Goal: Ask a question: Seek information or help from site administrators or community

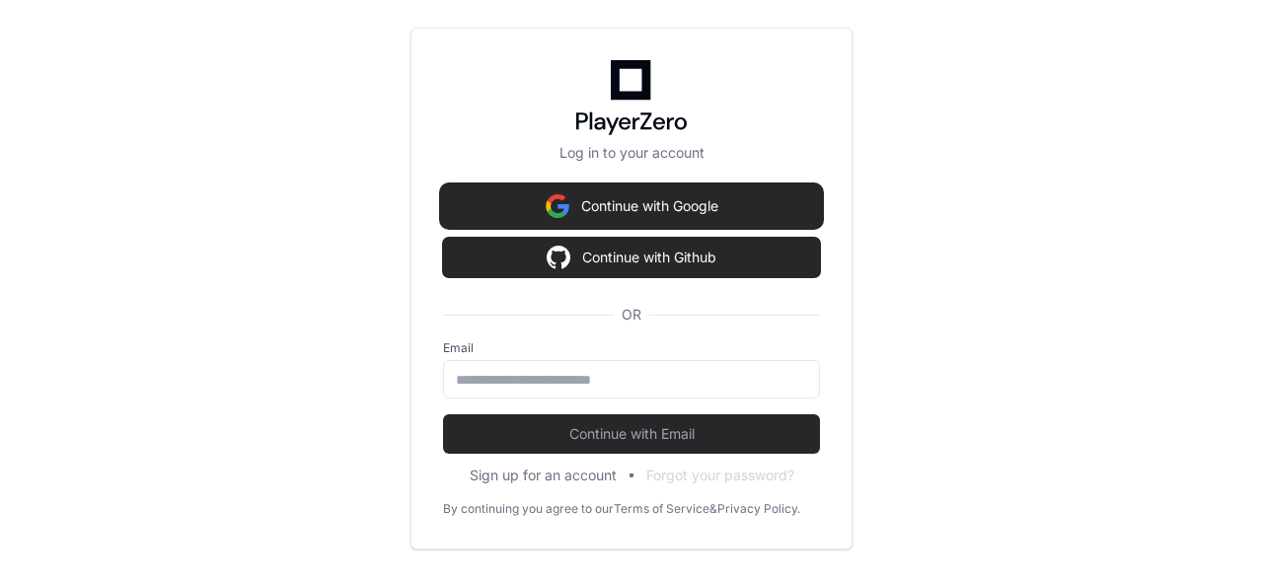
click at [660, 212] on button "Continue with Google" at bounding box center [631, 206] width 377 height 39
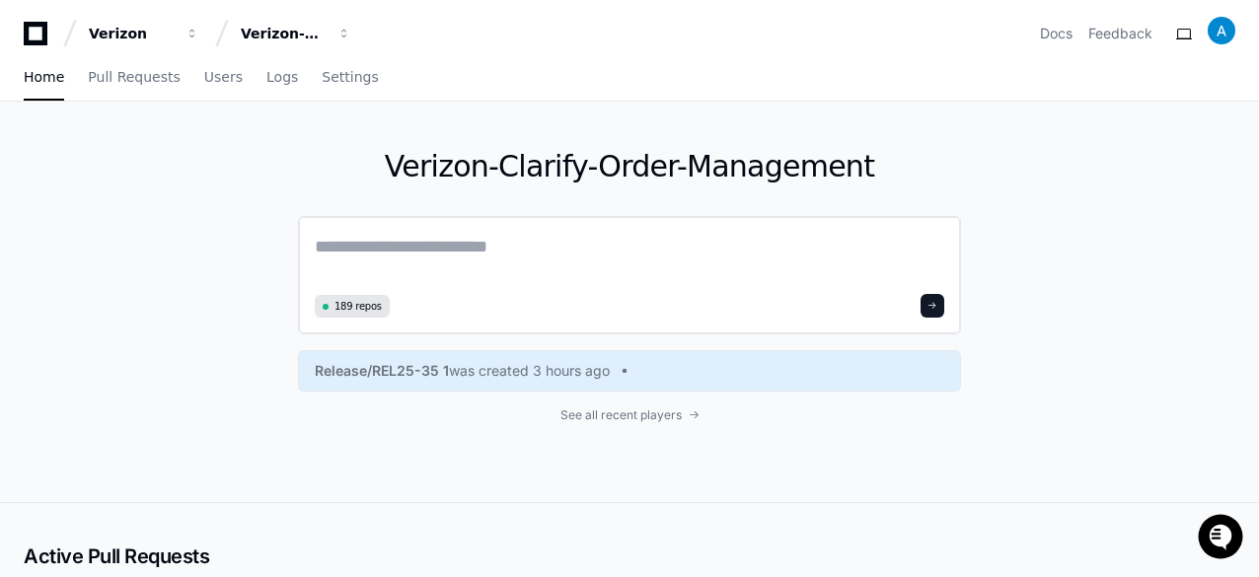
click at [405, 254] on textarea at bounding box center [630, 260] width 630 height 55
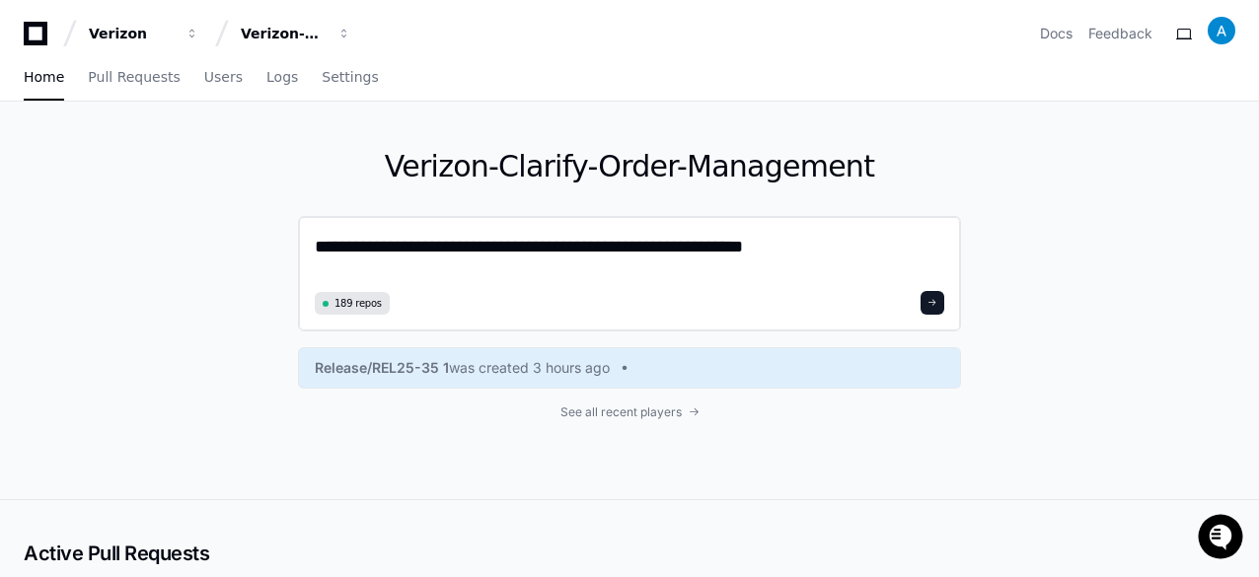
type textarea "**********"
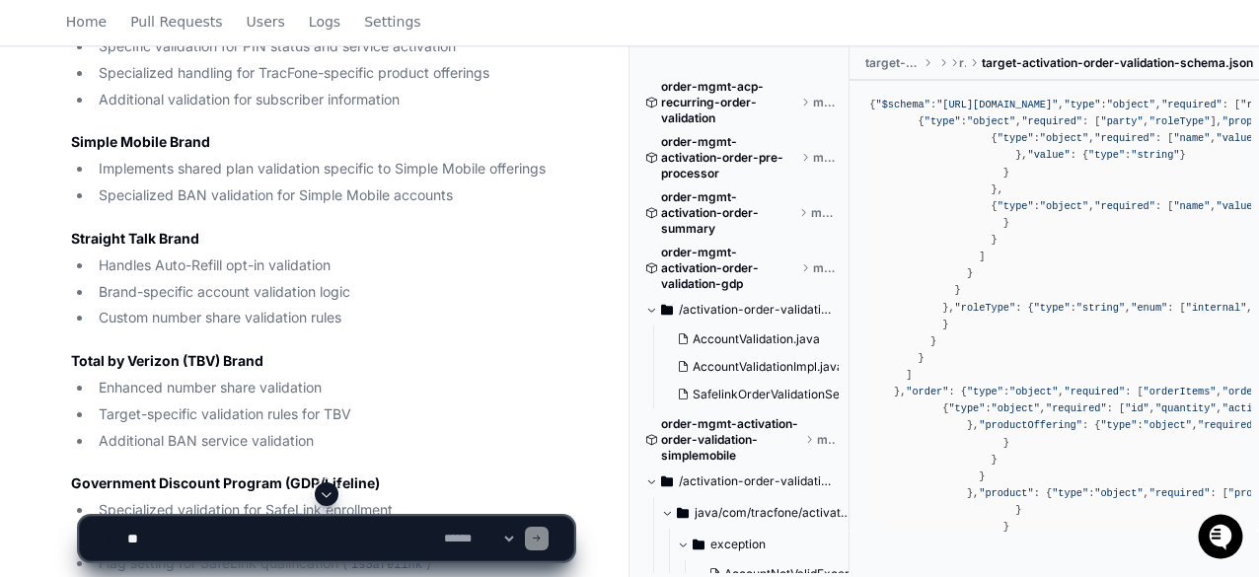
scroll to position [3035, 0]
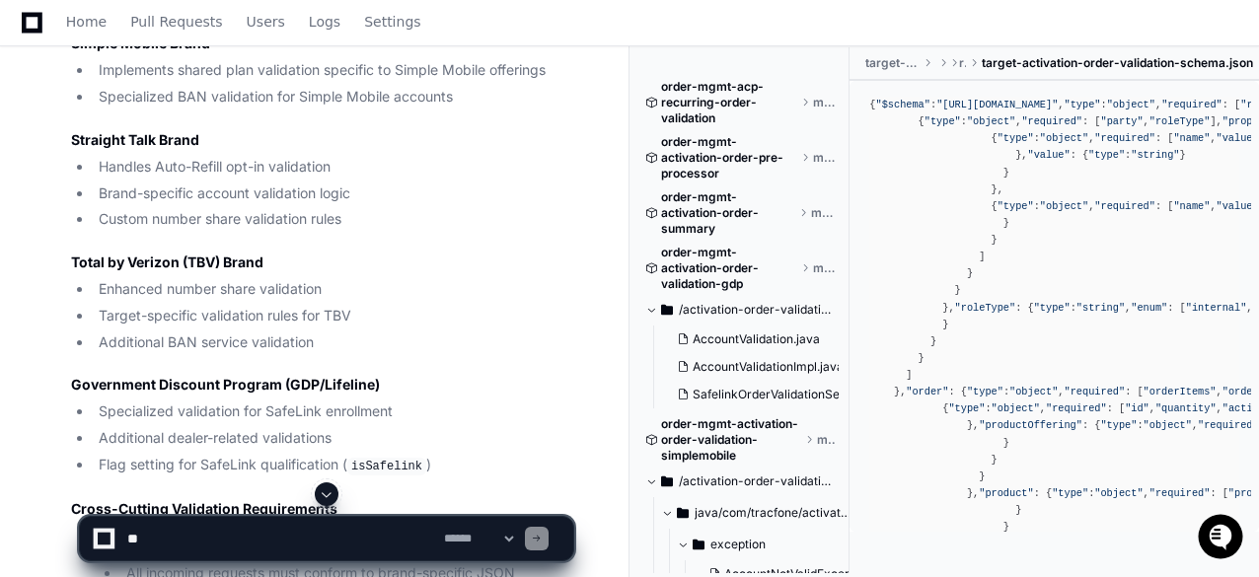
click at [198, 537] on textarea at bounding box center [281, 538] width 317 height 43
type textarea "**********"
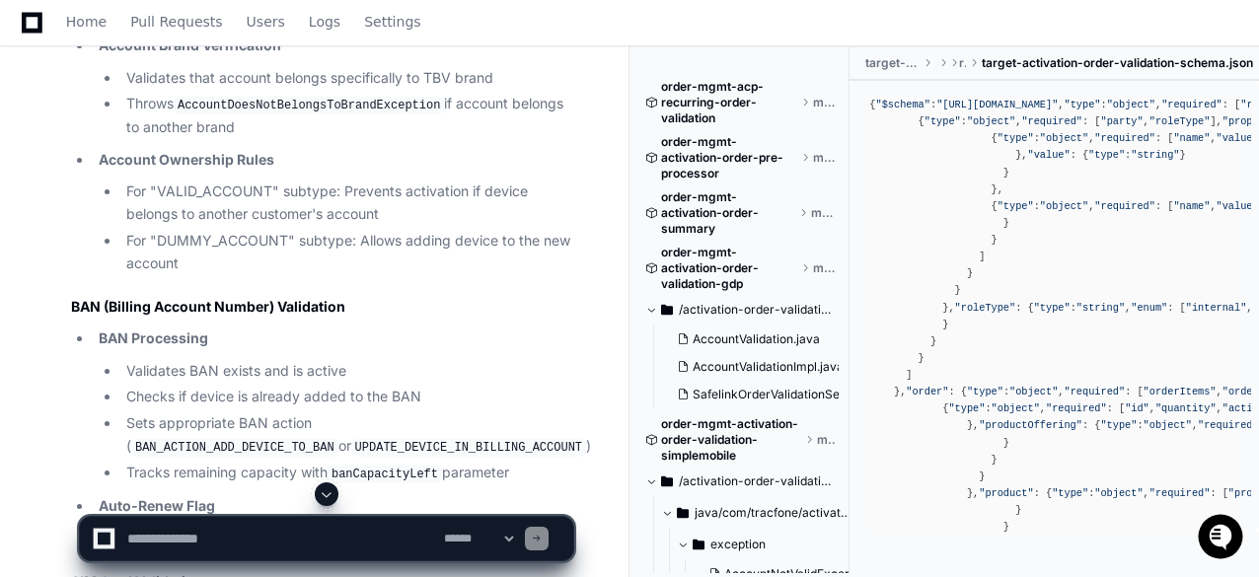
scroll to position [6307, 0]
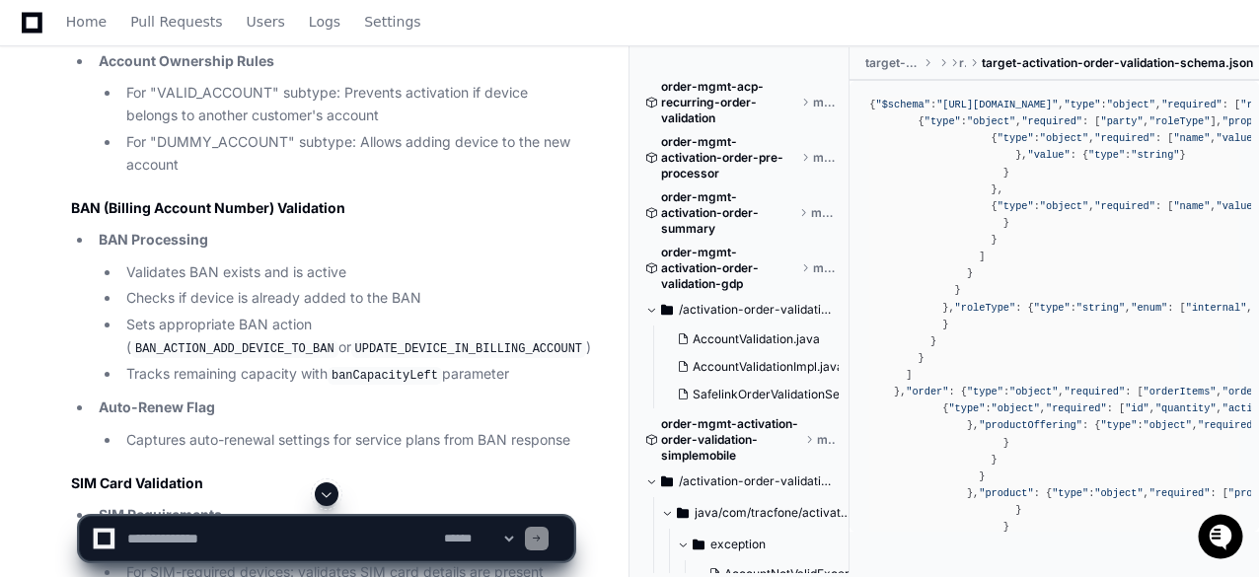
click at [248, 535] on textarea at bounding box center [281, 538] width 317 height 43
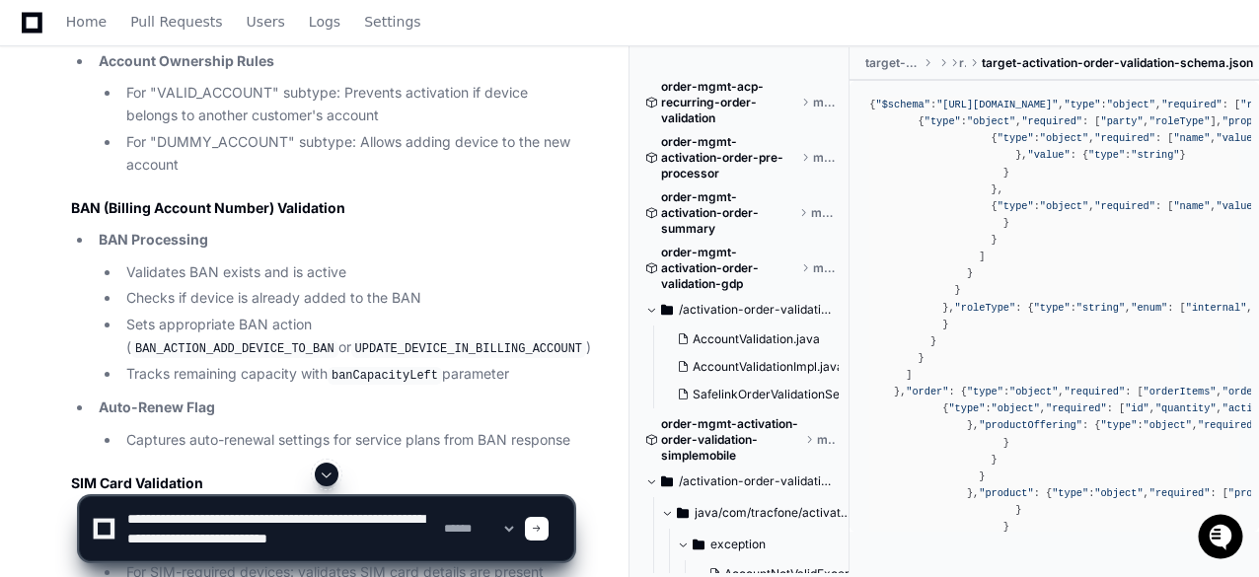
scroll to position [6, 0]
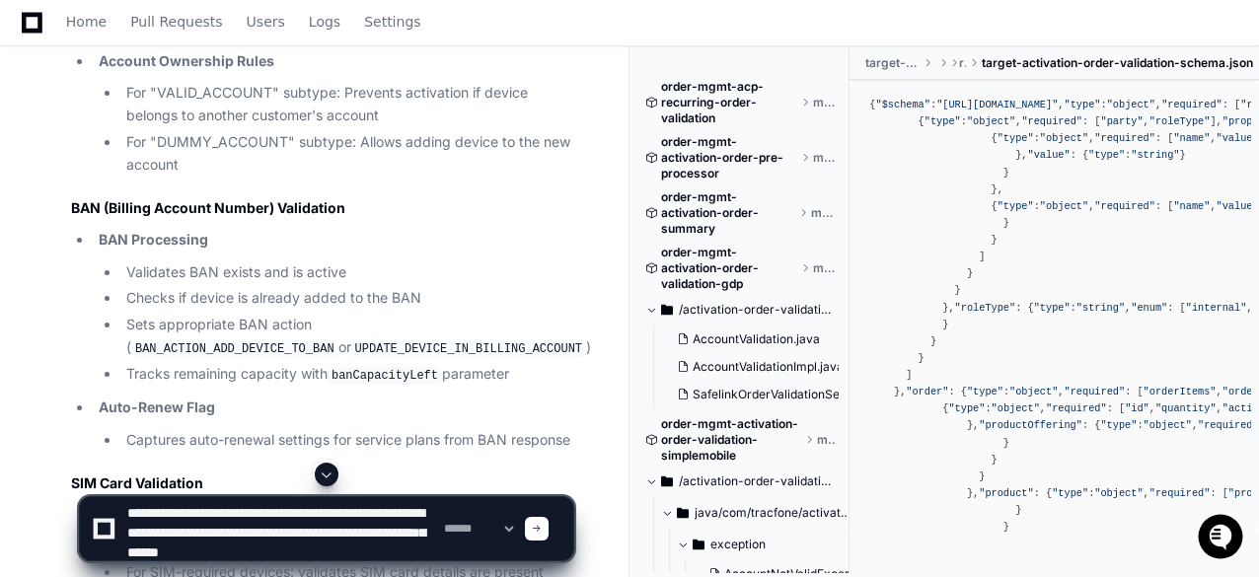
type textarea "**********"
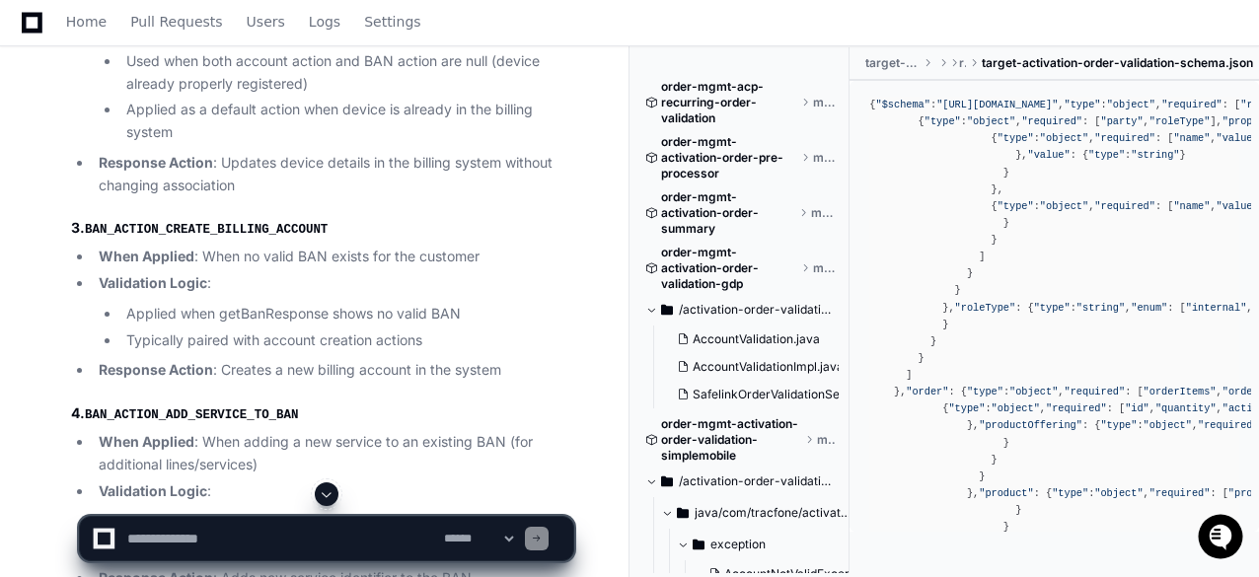
scroll to position [8574, 0]
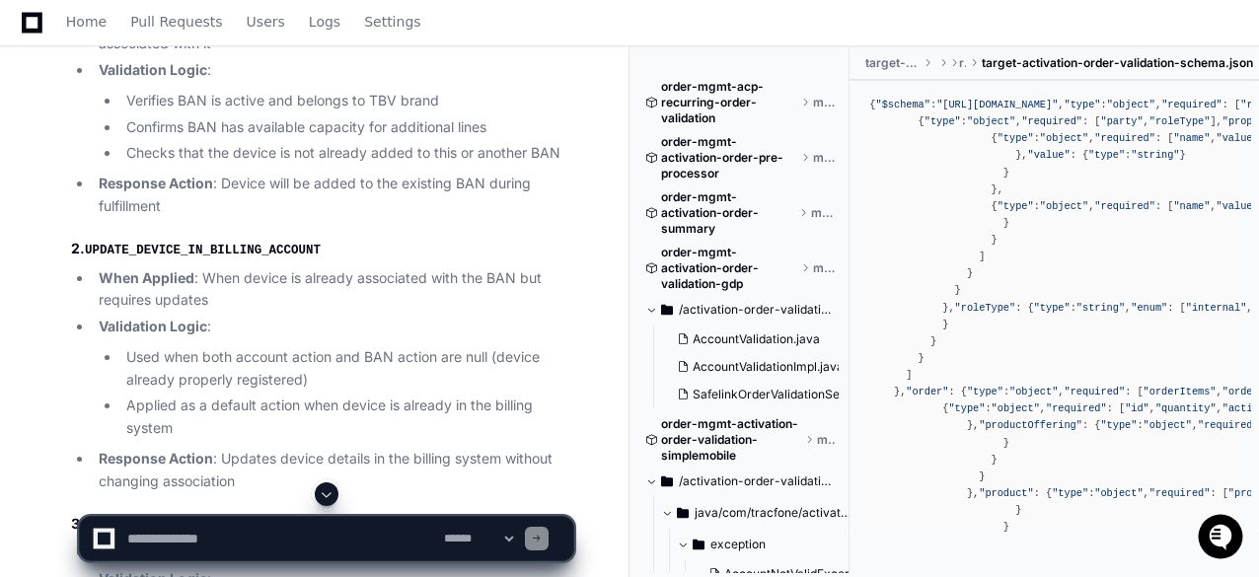
click at [241, 533] on textarea at bounding box center [281, 538] width 317 height 43
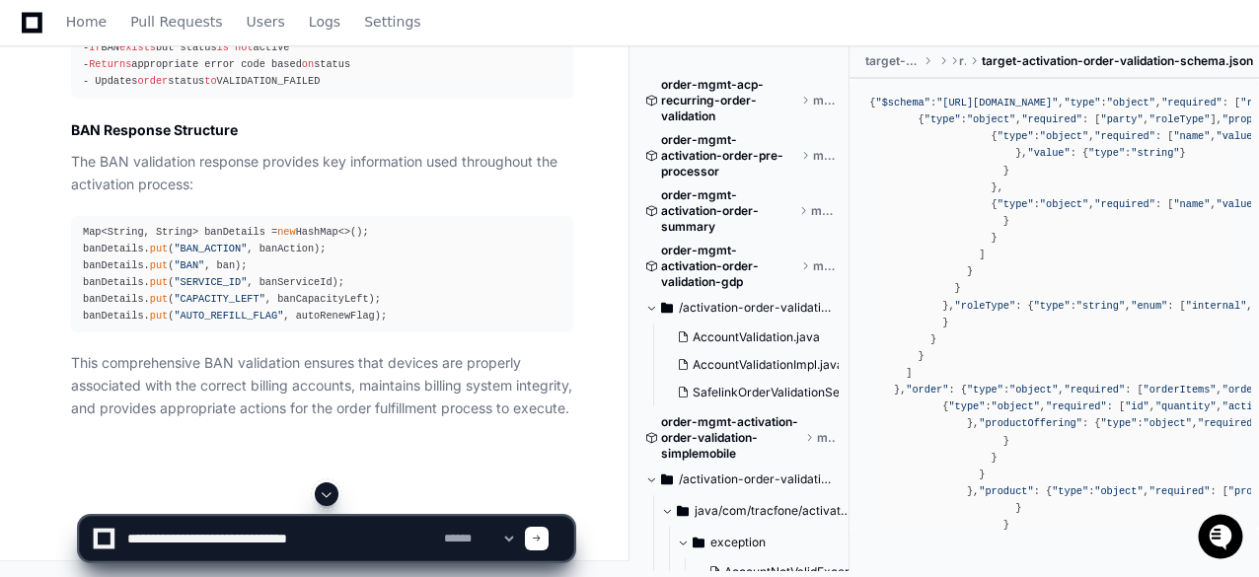
scroll to position [10823, 0]
type textarea "**********"
click at [542, 540] on span at bounding box center [537, 539] width 10 height 10
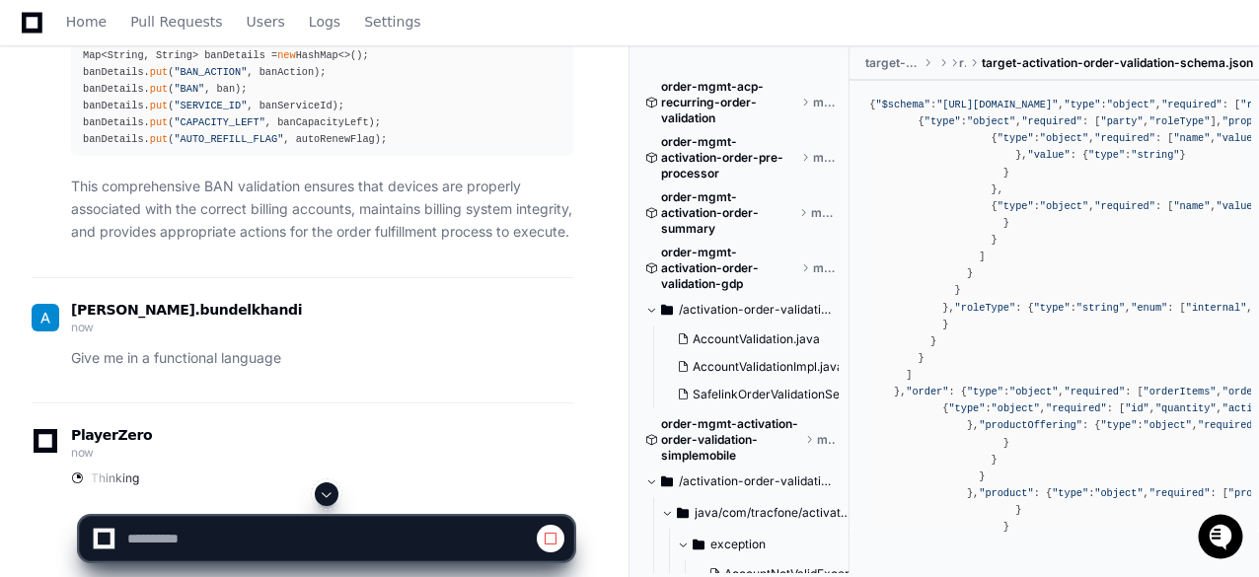
drag, startPoint x: 559, startPoint y: 540, endPoint x: 543, endPoint y: 541, distance: 15.8
drag, startPoint x: 543, startPoint y: 541, endPoint x: 185, endPoint y: 342, distance: 409.5
click at [185, 243] on p "This comprehensive BAN validation ensures that devices are properly associated …" at bounding box center [322, 209] width 502 height 67
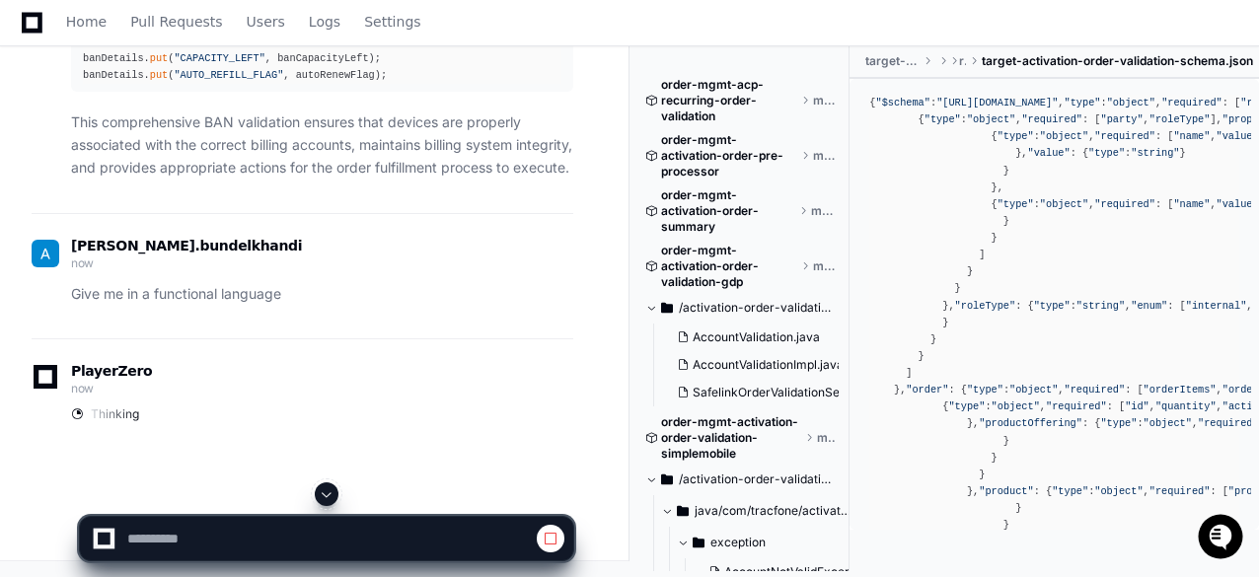
scroll to position [11063, 0]
click at [168, 365] on div "PlayerZero now" at bounding box center [303, 382] width 542 height 34
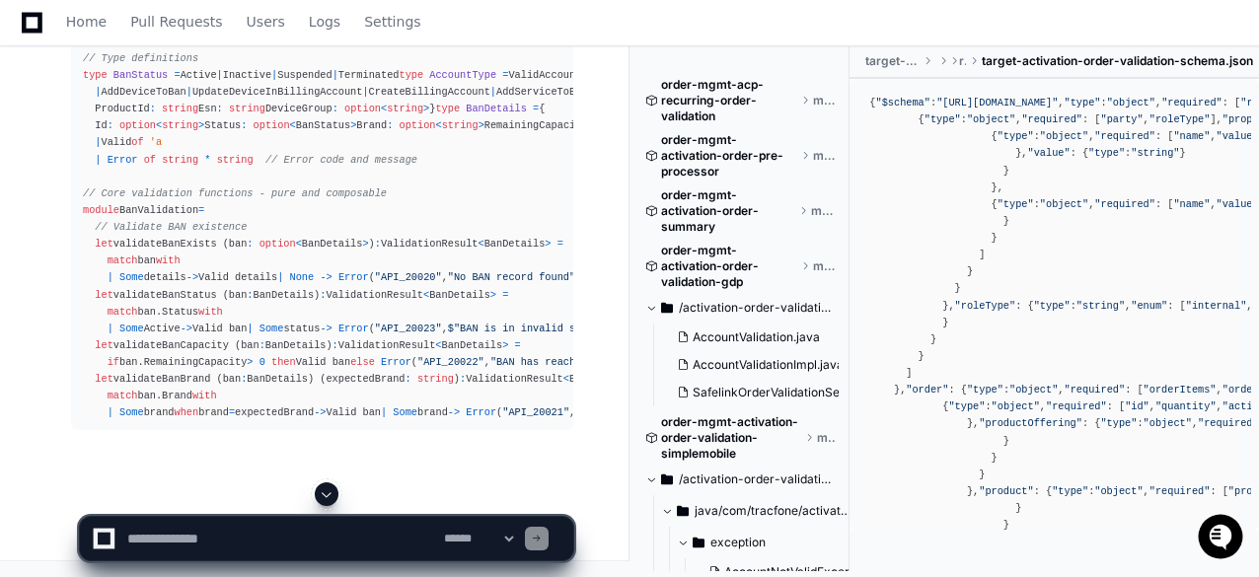
scroll to position [12076, 0]
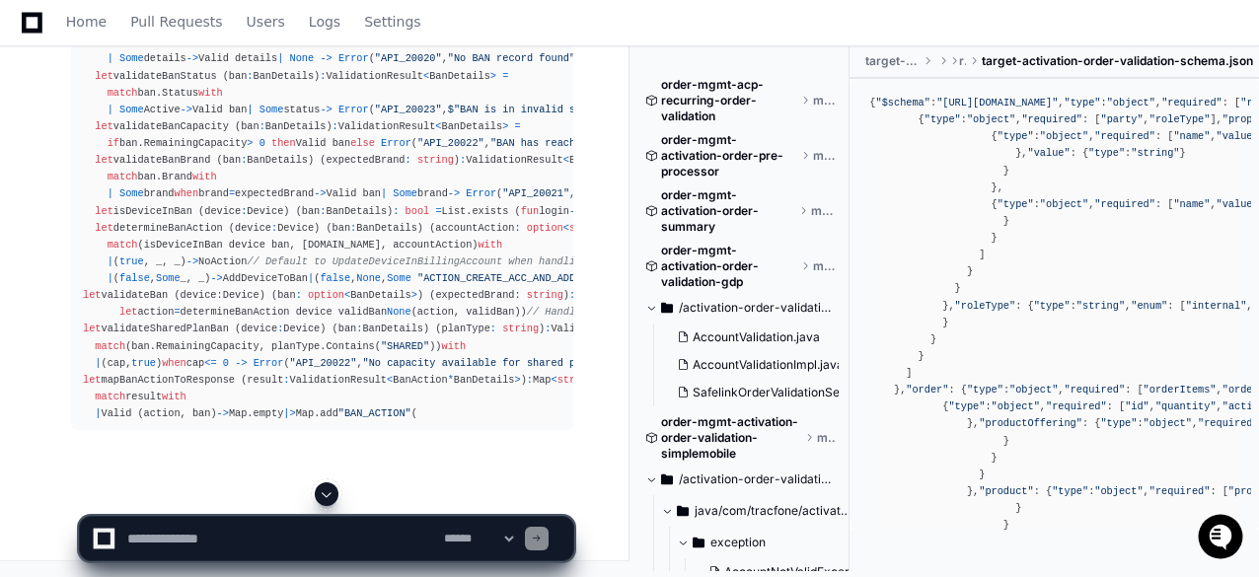
click at [190, 544] on textarea at bounding box center [281, 538] width 317 height 43
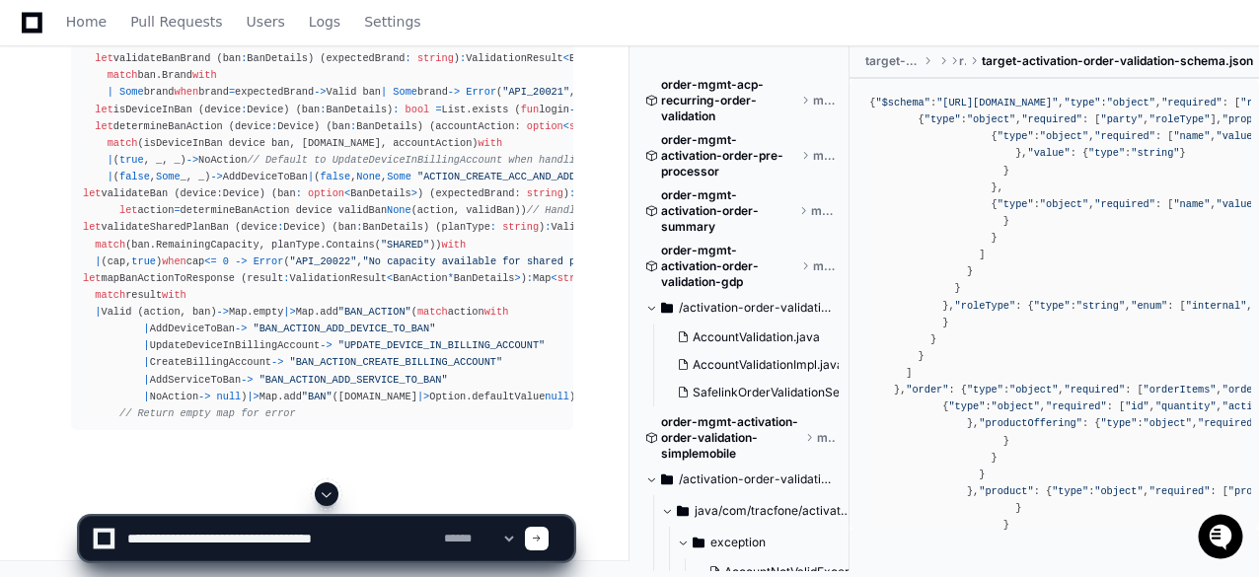
type textarea "**********"
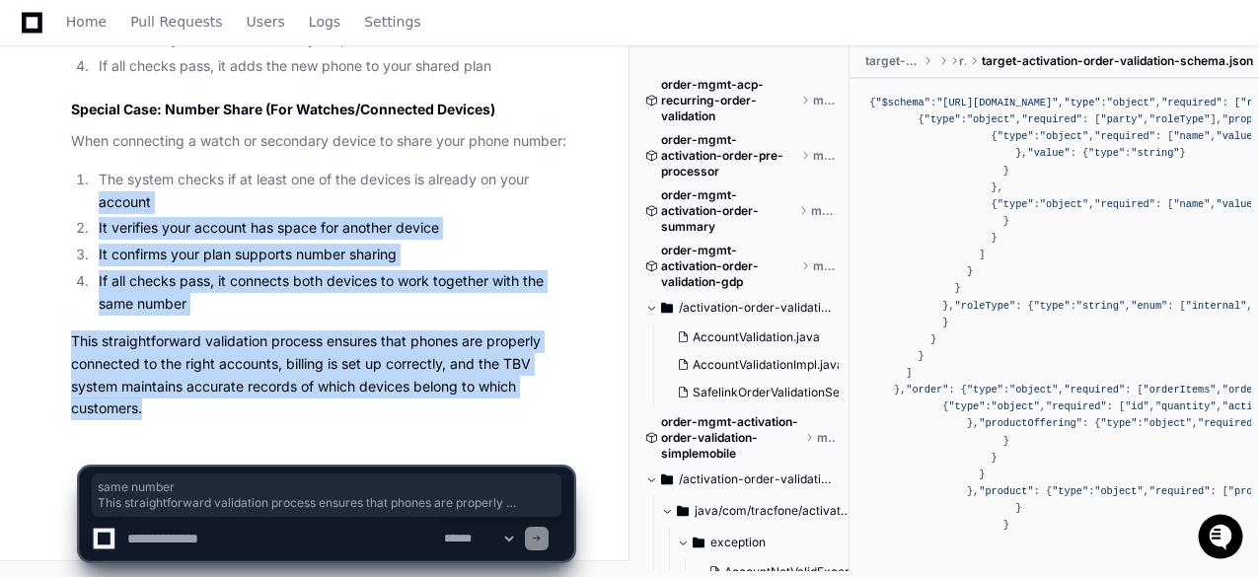
scroll to position [16465, 0]
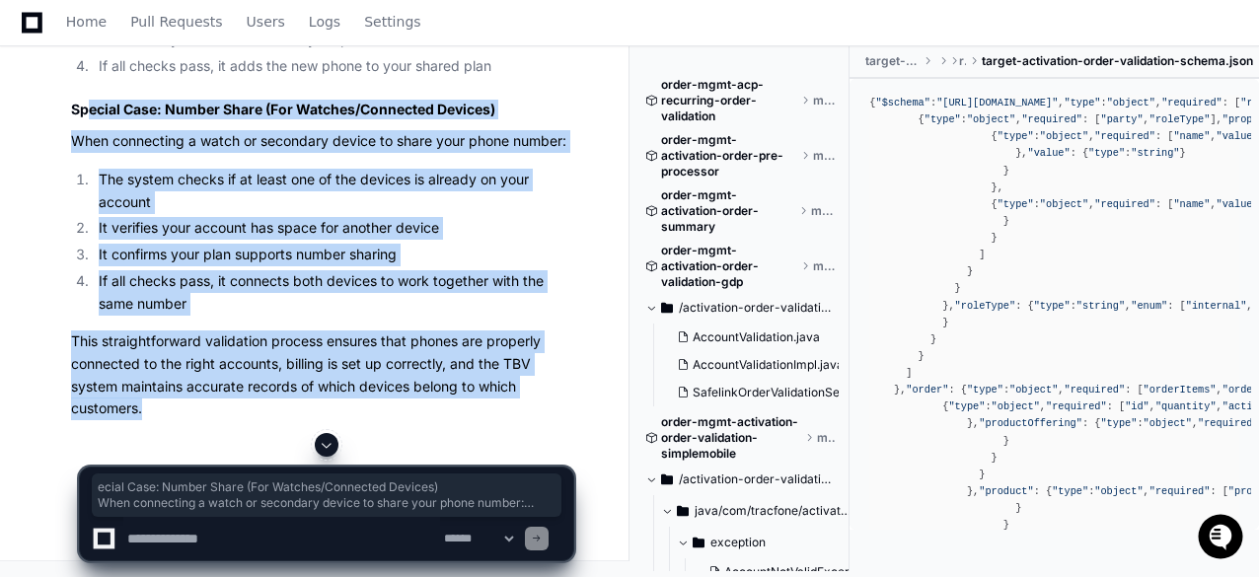
drag, startPoint x: 148, startPoint y: 410, endPoint x: 90, endPoint y: 281, distance: 140.9
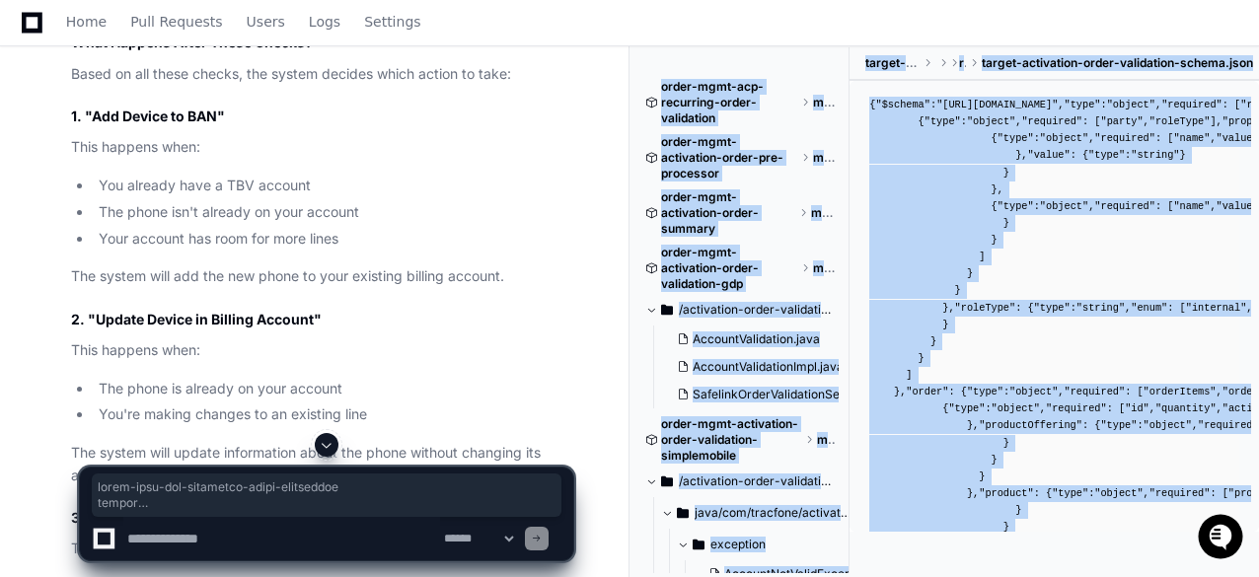
scroll to position [14173, 0]
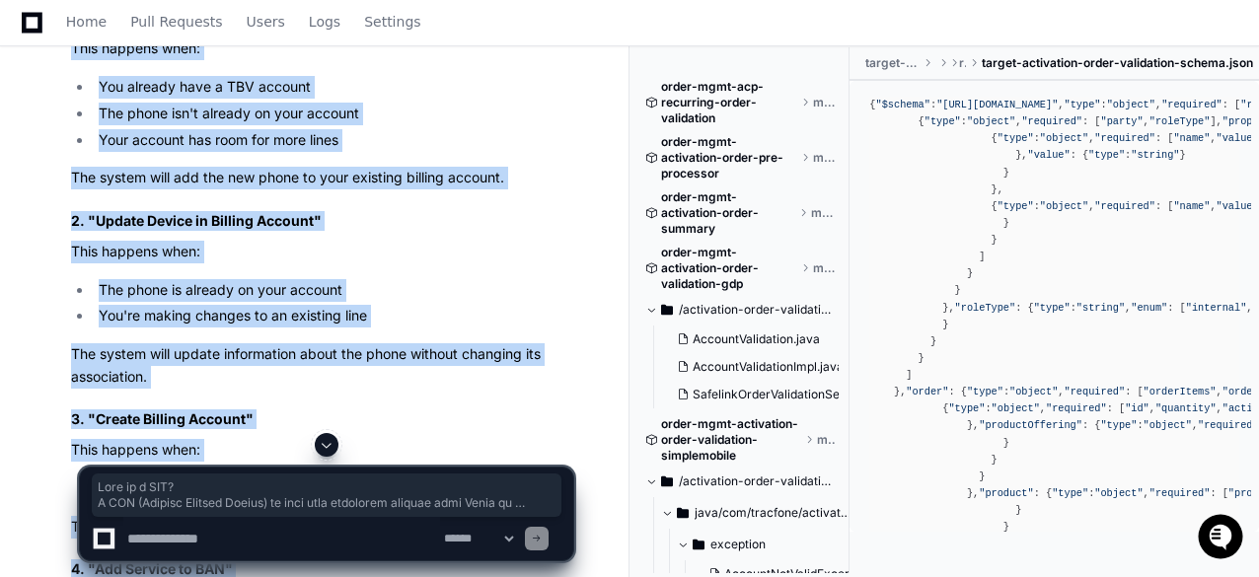
drag, startPoint x: 153, startPoint y: 418, endPoint x: 55, endPoint y: 377, distance: 105.8
copy article "What is a BAN? A BAN (Billing Account Number) is like your household account wi…"
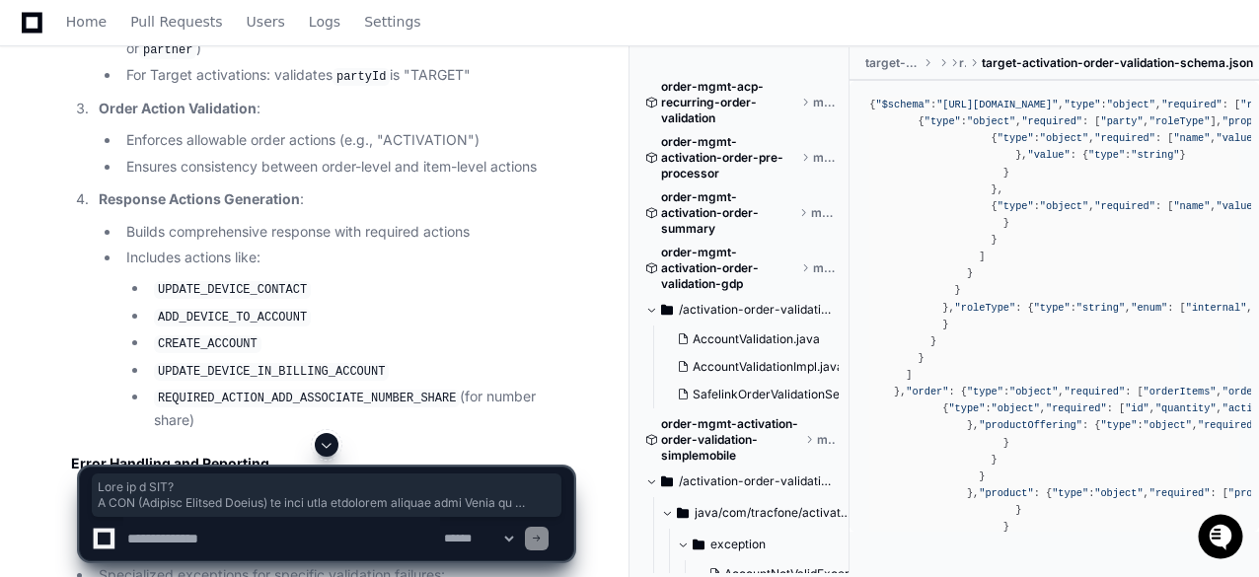
scroll to position [3513, 0]
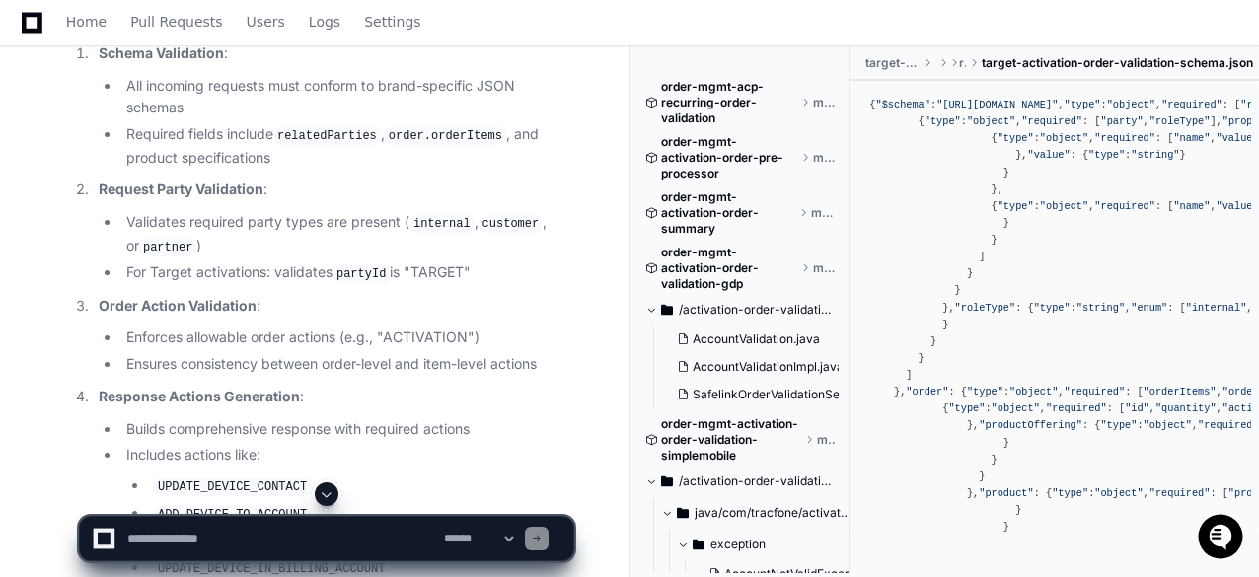
click at [203, 538] on textarea at bounding box center [281, 538] width 317 height 43
type textarea "**********"
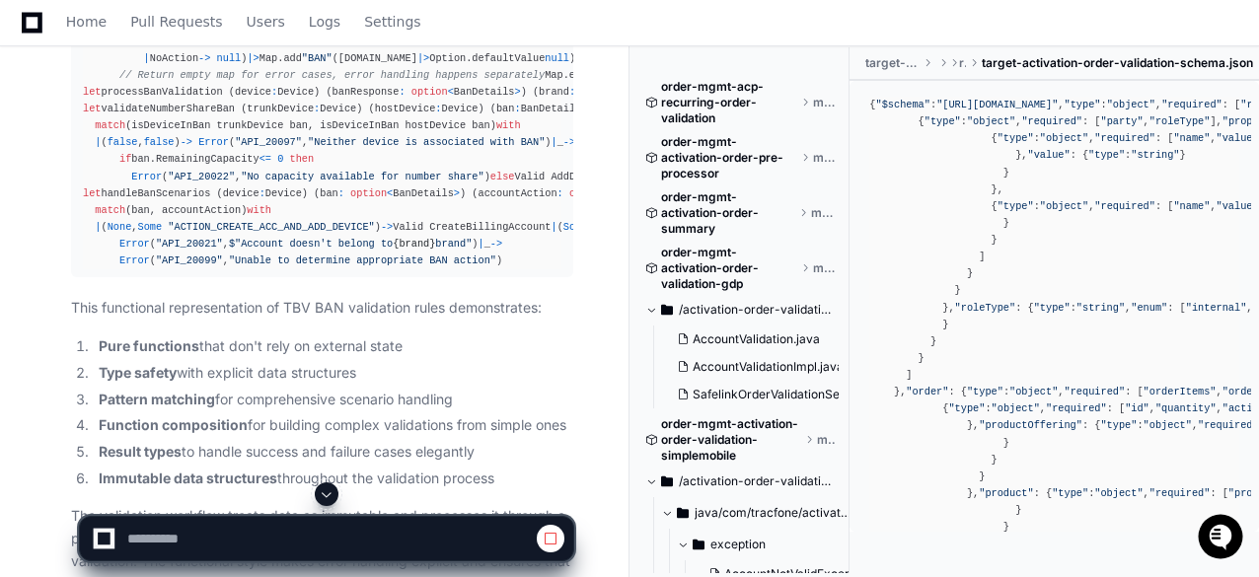
scroll to position [12593, 0]
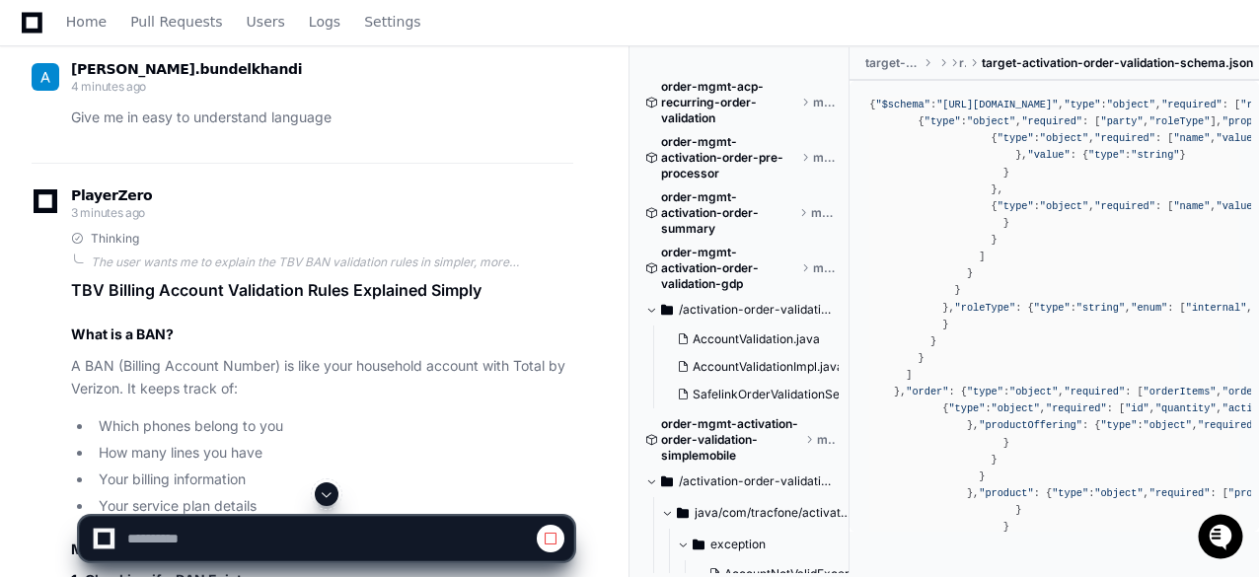
click at [332, 497] on span at bounding box center [327, 495] width 16 height 16
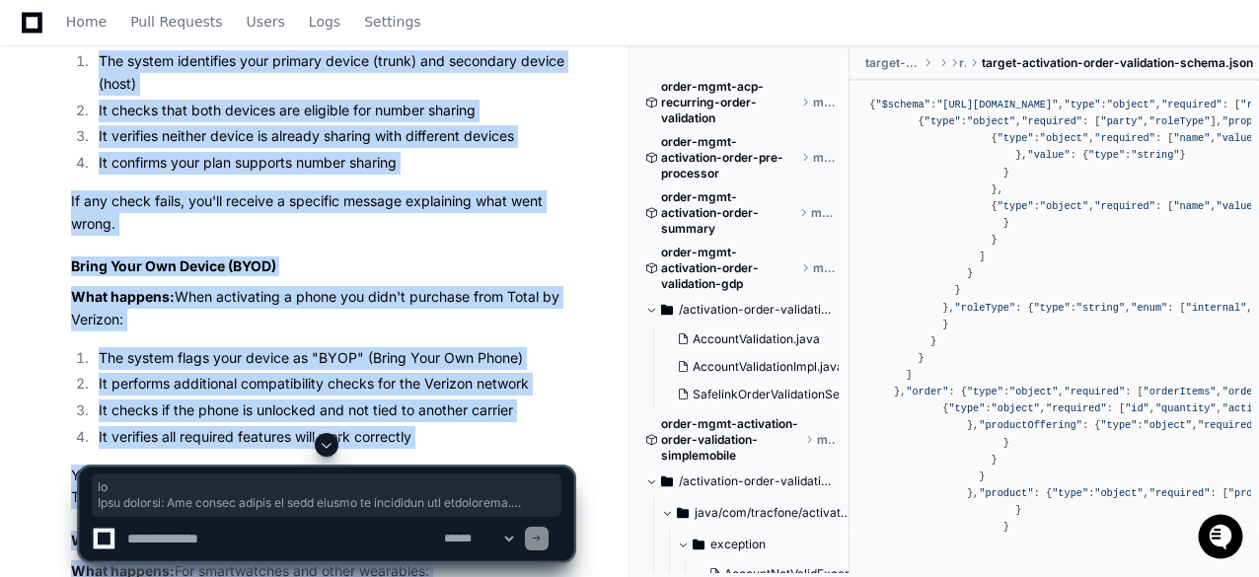
scroll to position [17298, 0]
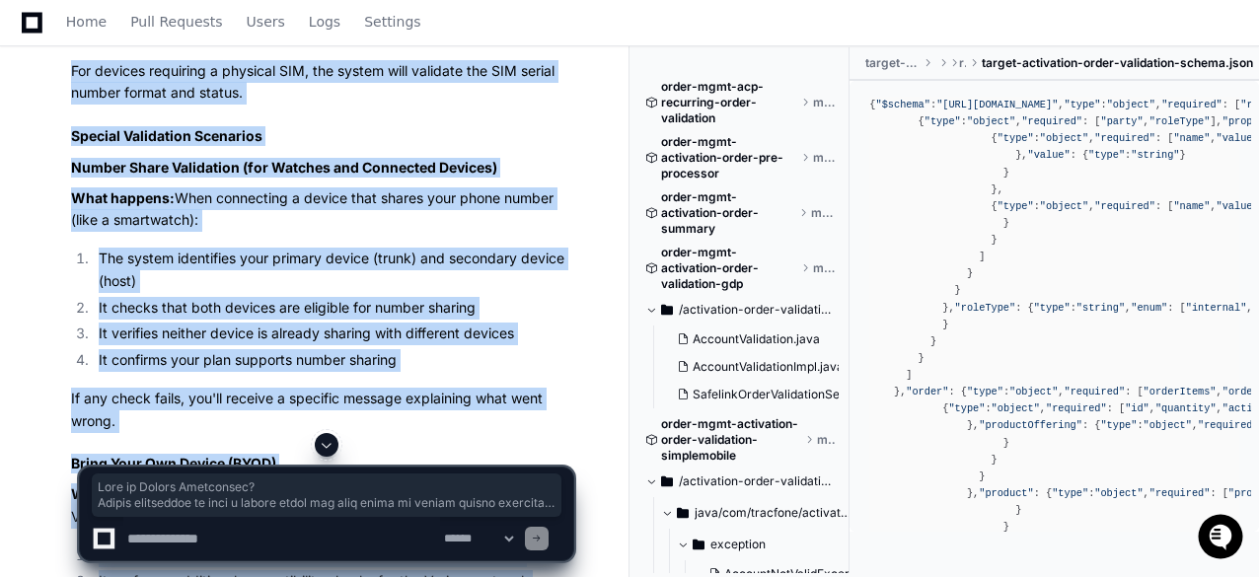
drag, startPoint x: 348, startPoint y: 418, endPoint x: 73, endPoint y: 121, distance: 404.4
copy article "What is Device Validation? Device validation is like a health check for your ph…"
click at [224, 534] on textarea at bounding box center [281, 538] width 317 height 43
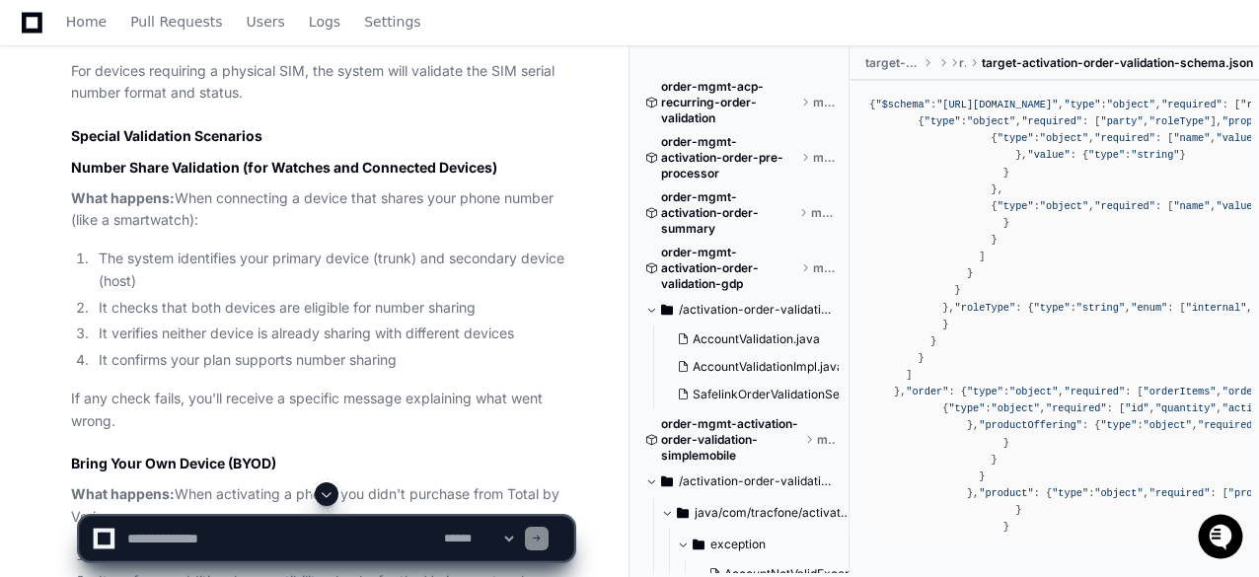
click at [231, 530] on textarea at bounding box center [281, 538] width 317 height 43
click at [216, 540] on textarea at bounding box center [281, 538] width 317 height 43
type textarea "**********"
click at [542, 540] on span at bounding box center [537, 539] width 10 height 10
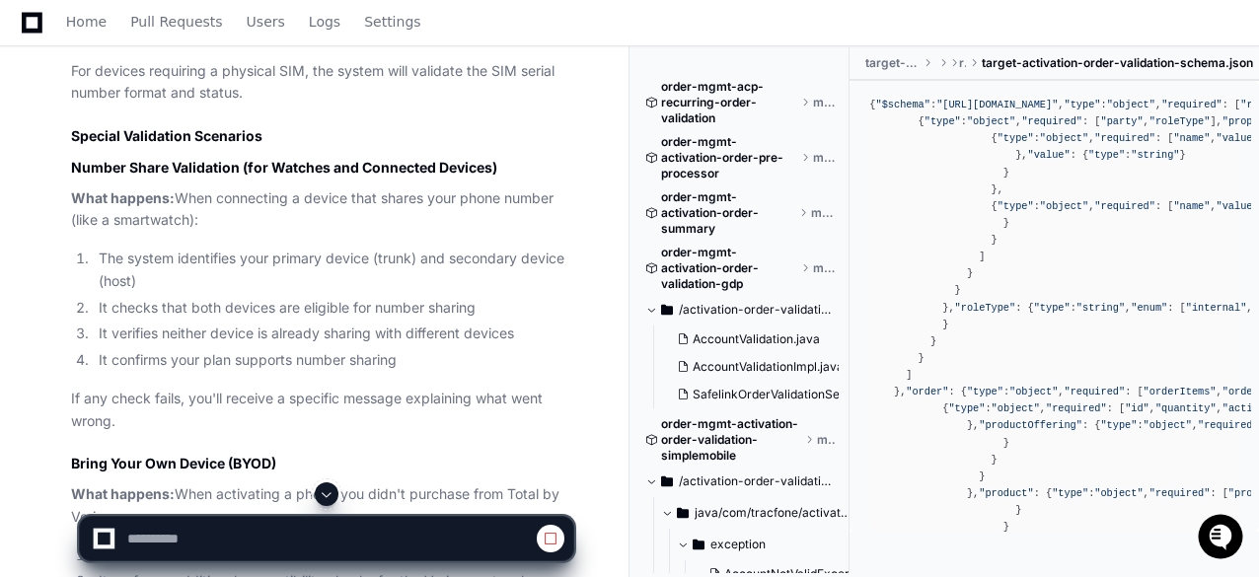
click at [324, 498] on span at bounding box center [327, 495] width 16 height 16
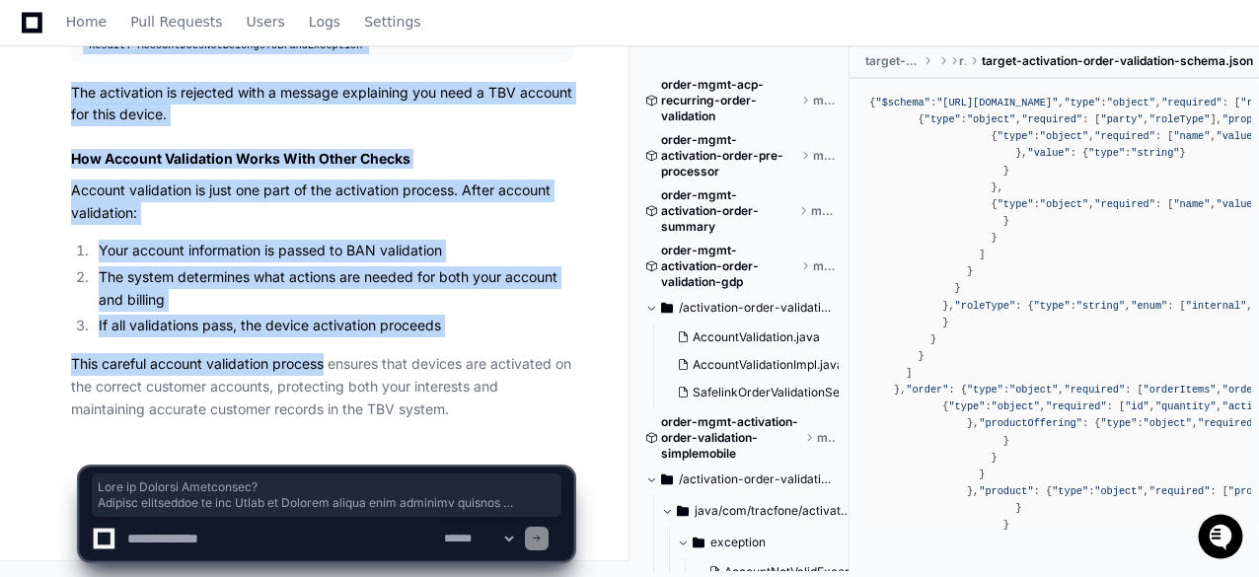
scroll to position [23485, 0]
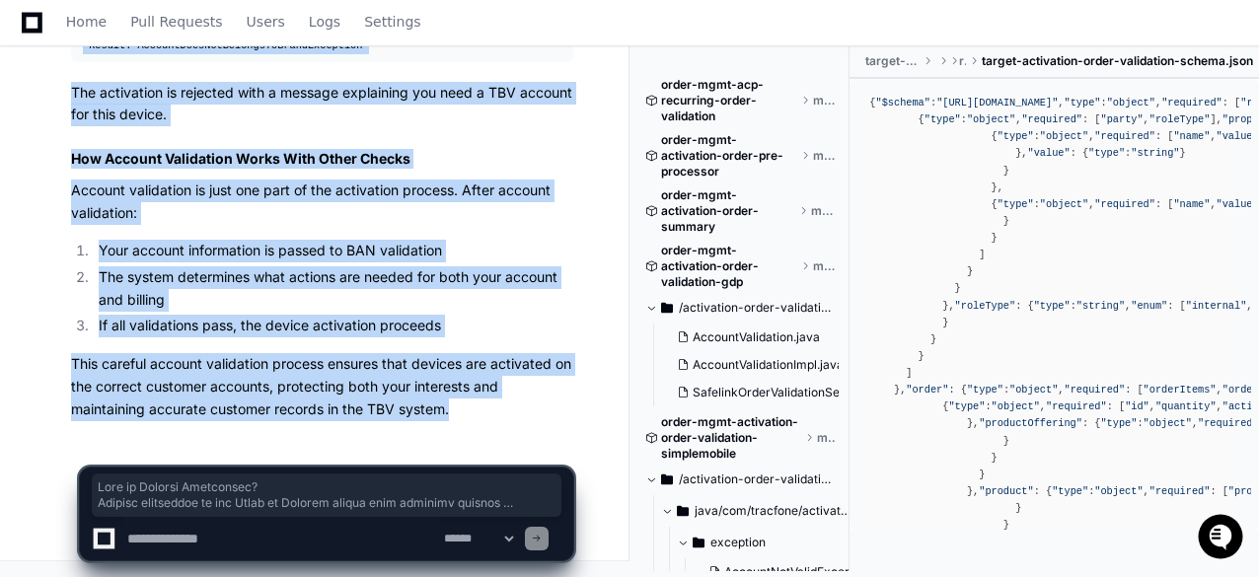
drag, startPoint x: 71, startPoint y: 114, endPoint x: 463, endPoint y: 417, distance: 495.3
copy article "What is Account Validation? Account validation is how Total by Verizon checks y…"
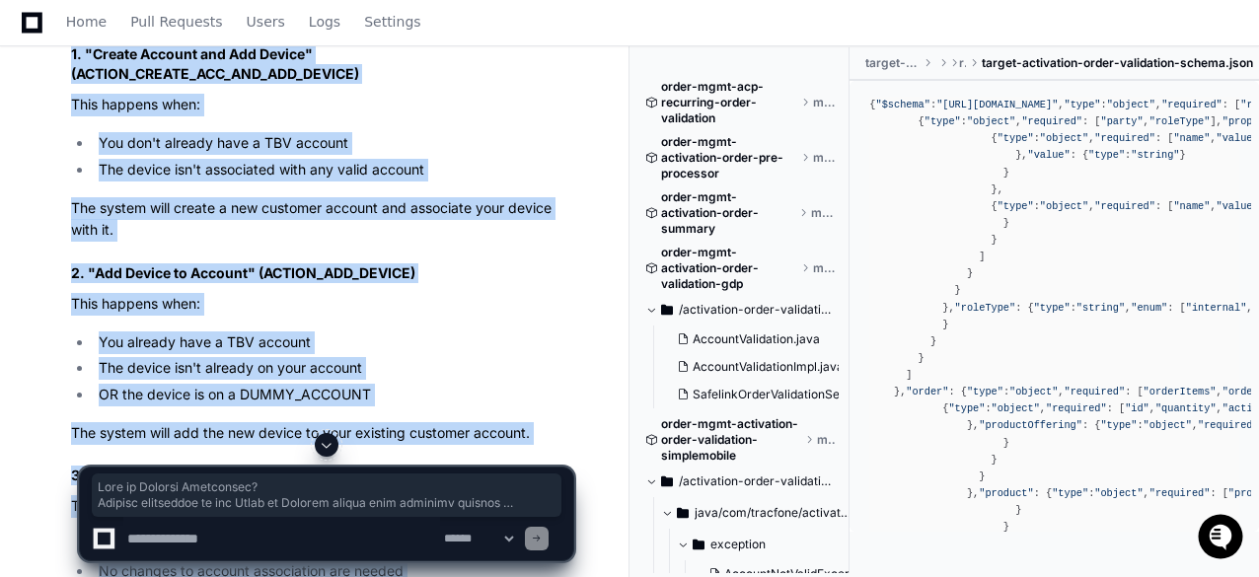
scroll to position [20623, 0]
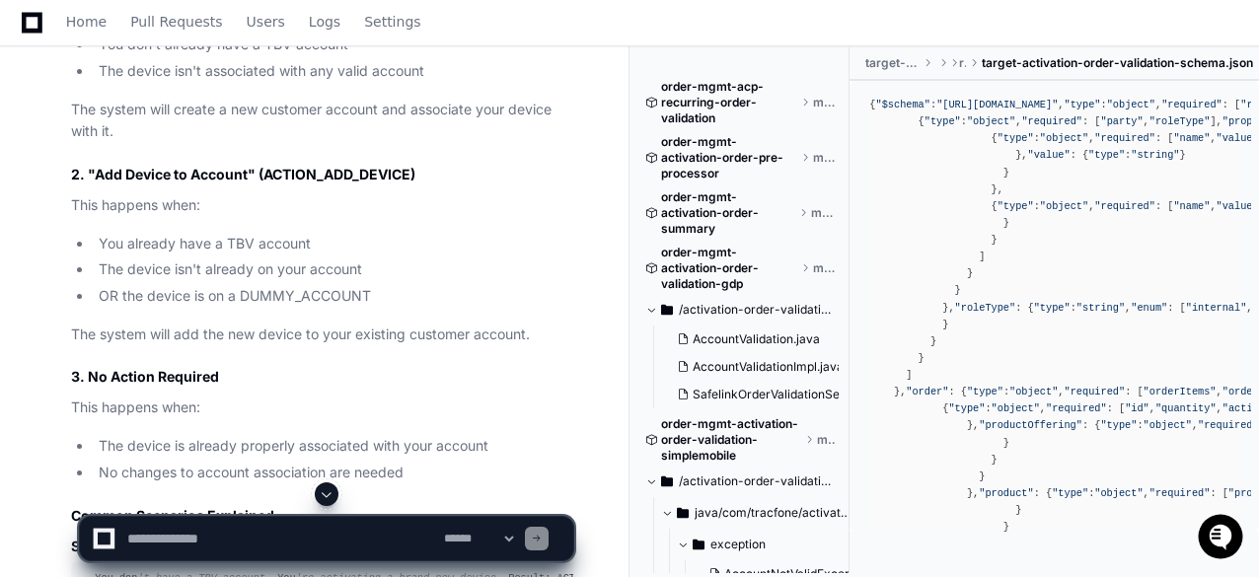
click at [247, 540] on textarea at bounding box center [281, 538] width 317 height 43
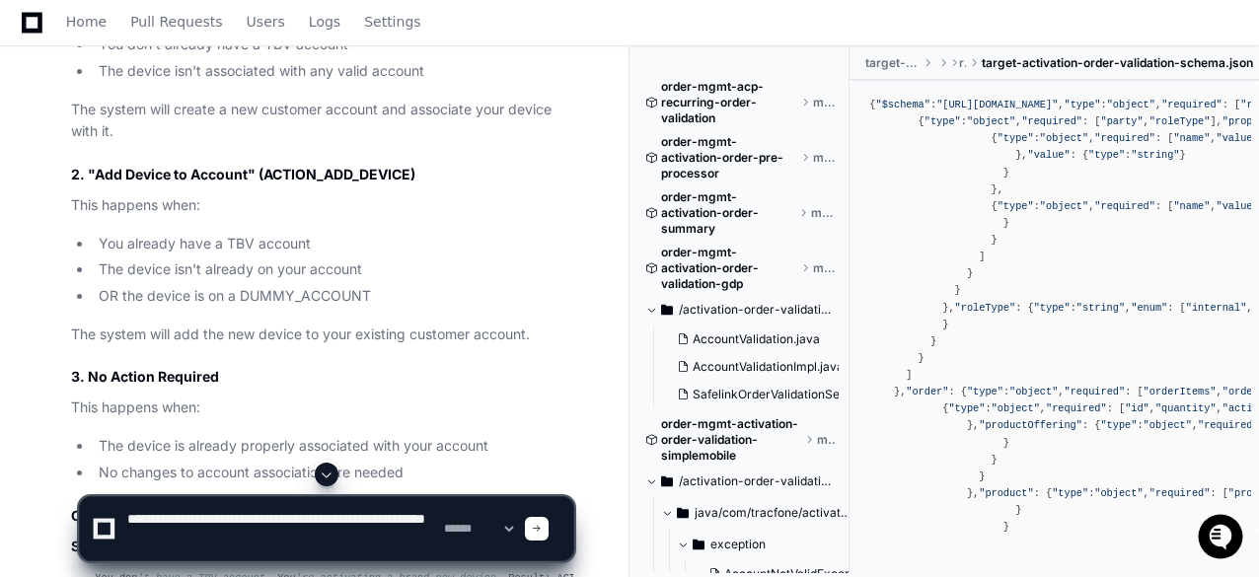
type textarea "**********"
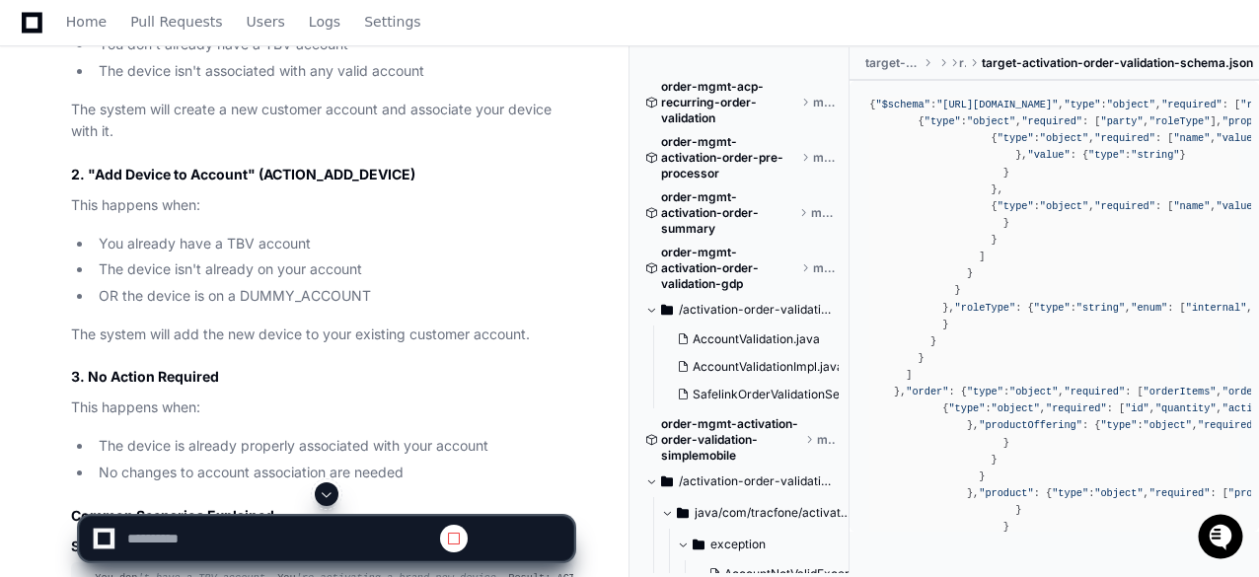
scroll to position [0, 0]
click at [332, 492] on span at bounding box center [327, 495] width 16 height 16
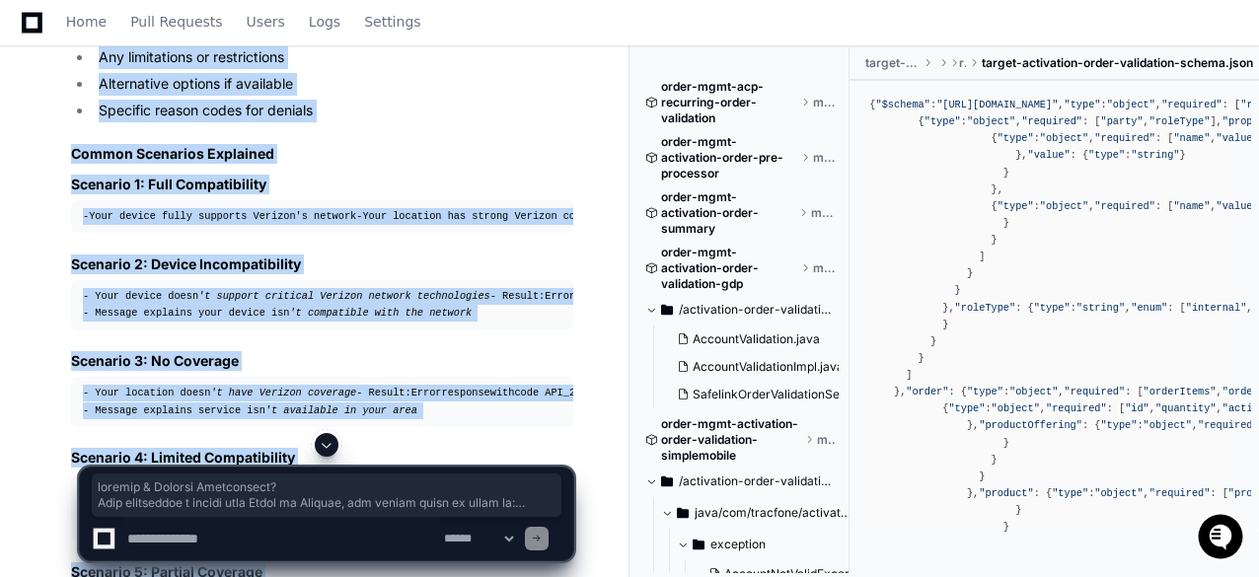
scroll to position [24022, 0]
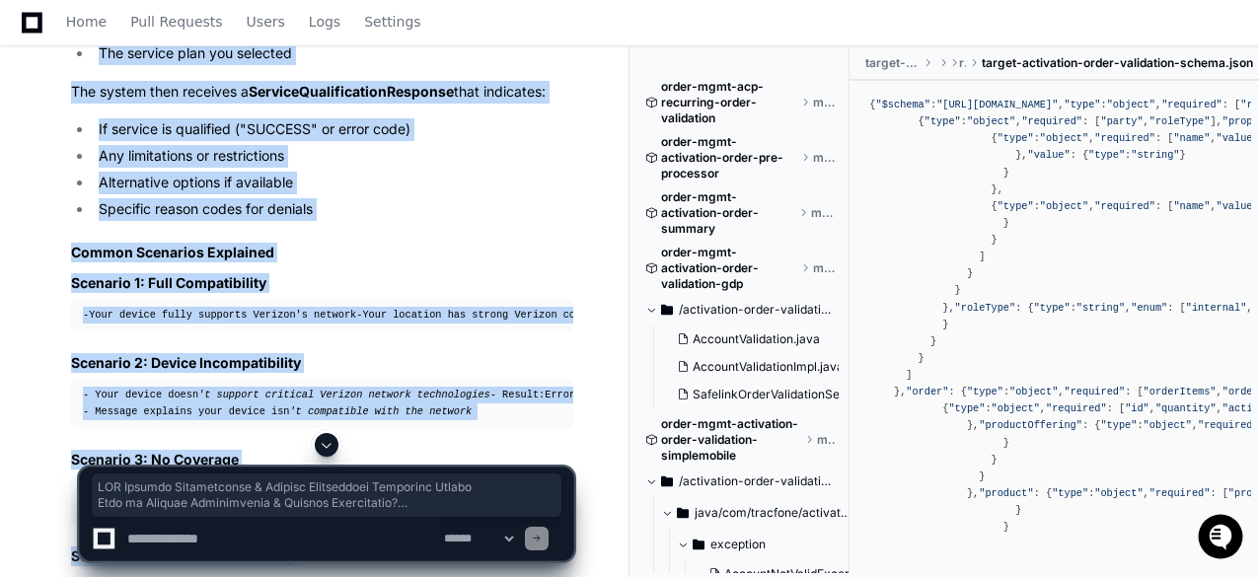
drag, startPoint x: 434, startPoint y: 396, endPoint x: 73, endPoint y: 159, distance: 432.0
click at [73, 159] on article "TBV Carrier Availability & Service Eligibility Explained Simply What is Carrier…" at bounding box center [322, 137] width 502 height 3399
copy article "TBV Carrier Availability & Service Eligibility Explained Simply What is Carrier…"
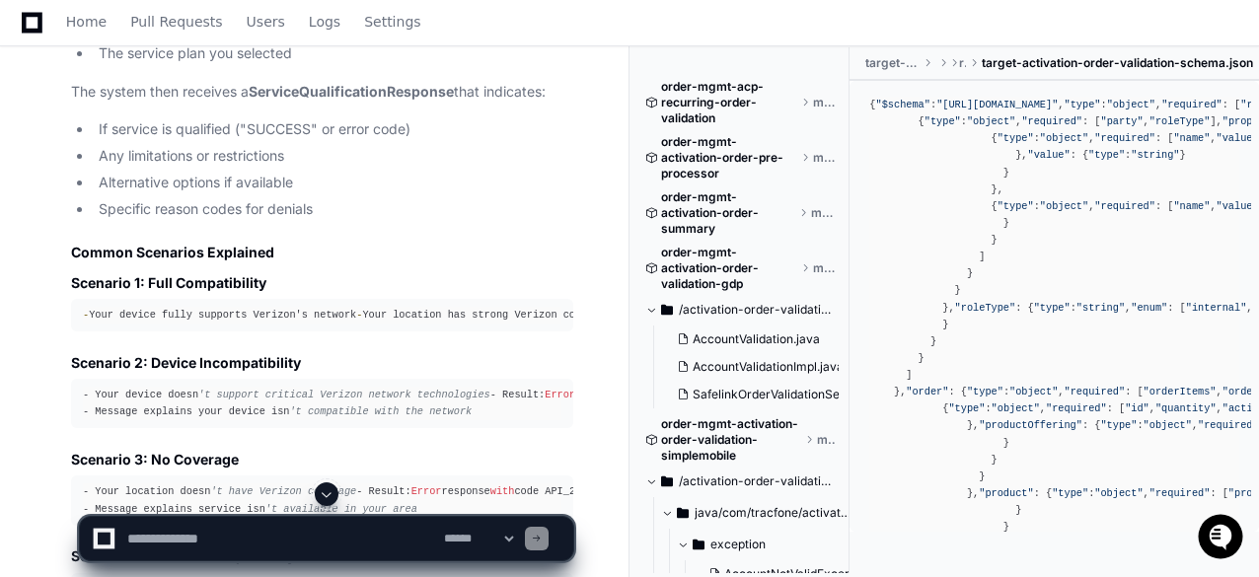
click at [205, 534] on textarea at bounding box center [281, 538] width 317 height 43
paste textarea "**********"
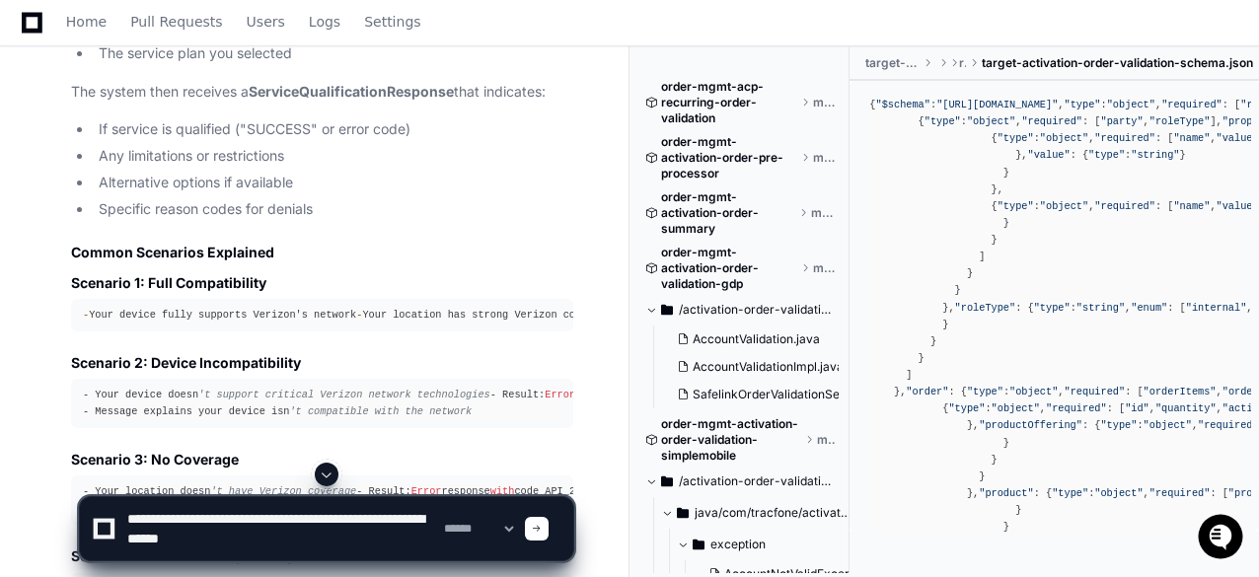
type textarea "**********"
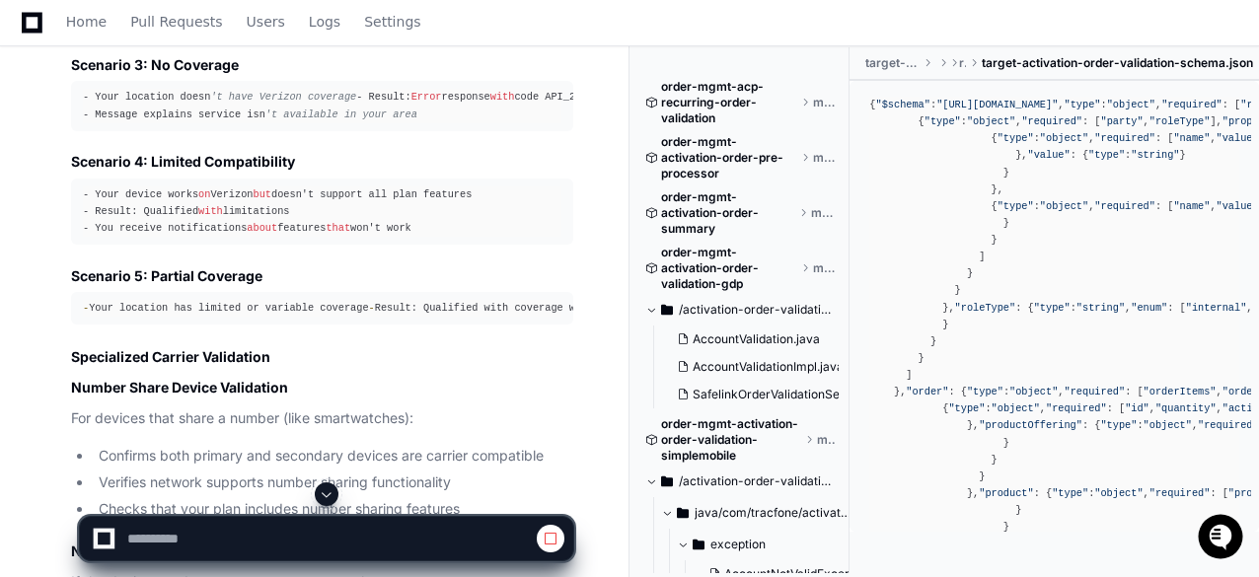
scroll to position [25009, 0]
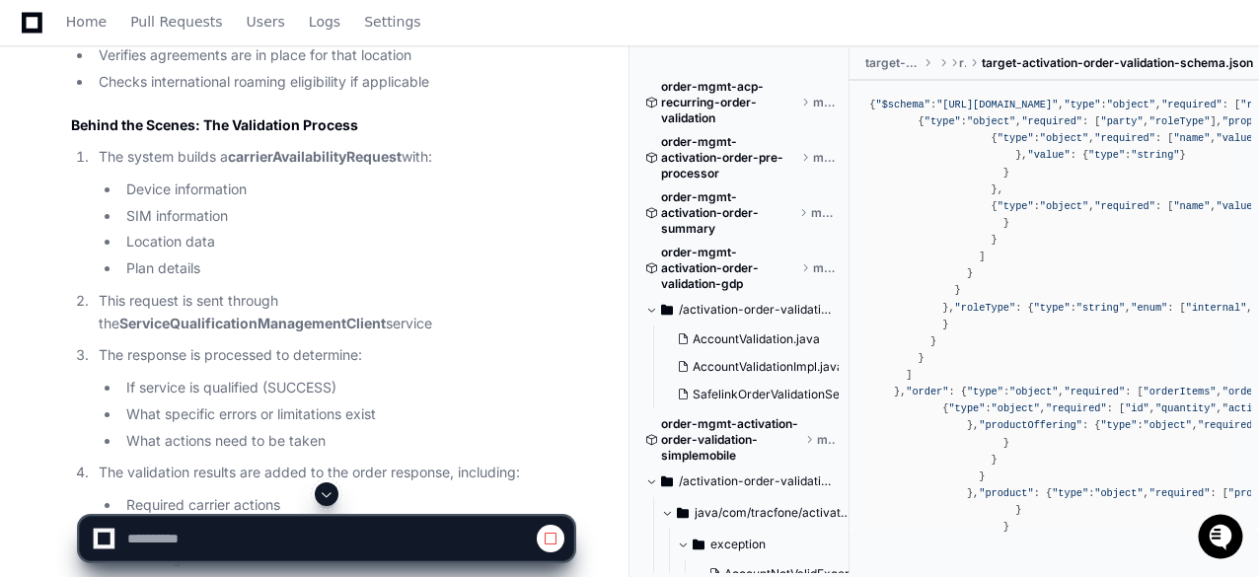
click at [326, 492] on span at bounding box center [327, 495] width 16 height 16
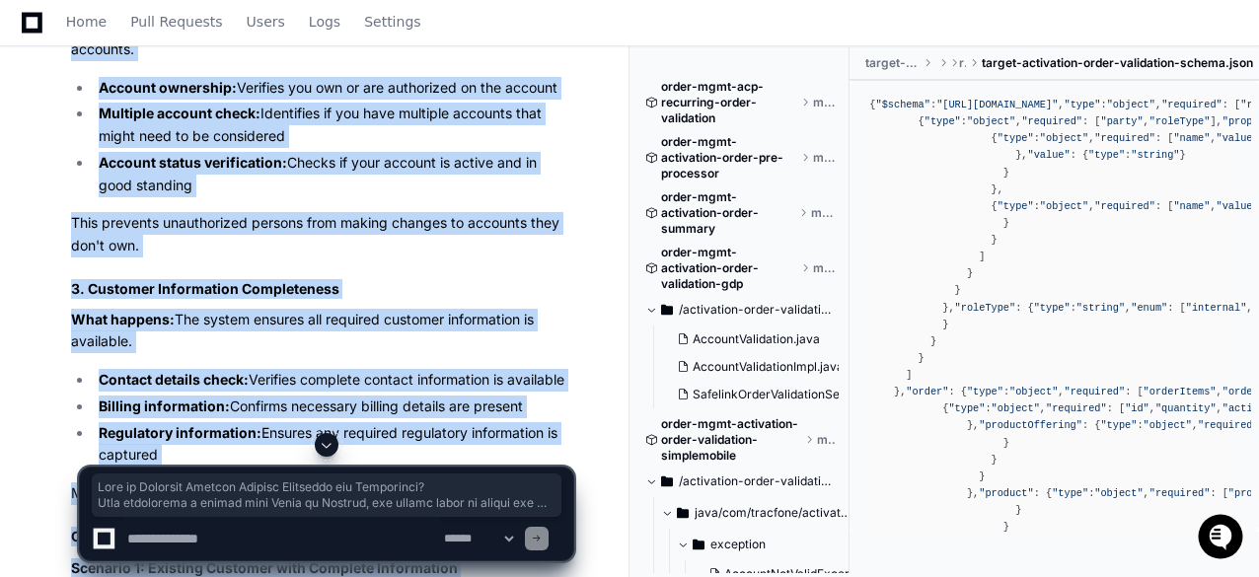
scroll to position [27747, 0]
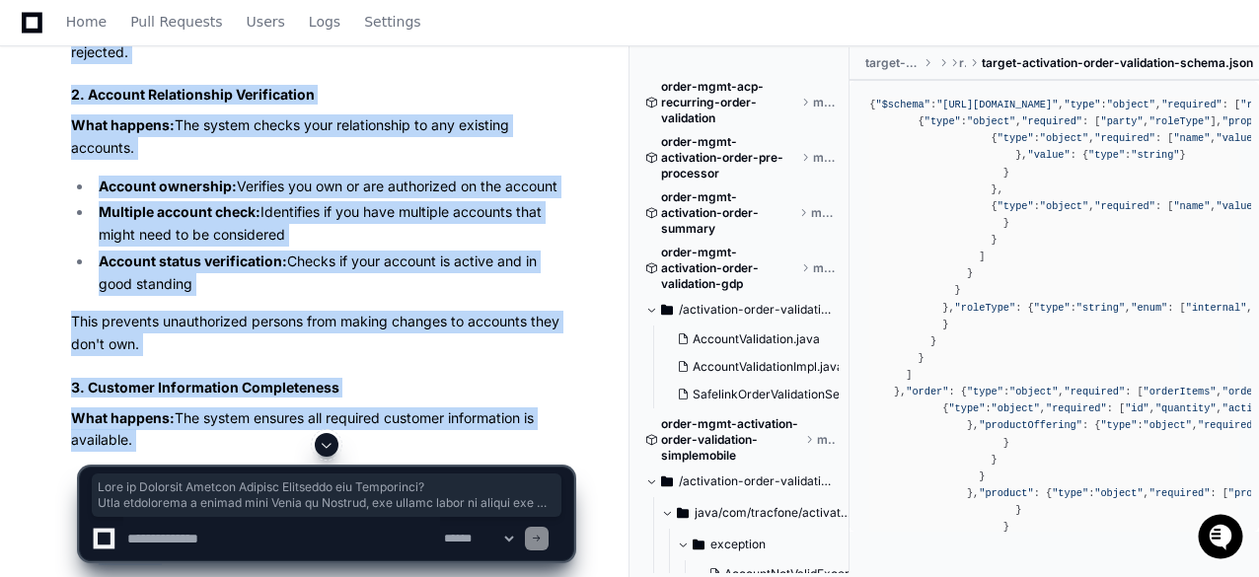
drag, startPoint x: 312, startPoint y: 421, endPoint x: 59, endPoint y: 329, distance: 269.2
click at [59, 329] on div "PlayerZero now Thinking I need to create a comprehensive, easy-to-understand ex…" at bounding box center [303, 396] width 542 height 4249
copy article "What is Customer Account Details Retrieval and Validation? When activating a de…"
click at [284, 505] on span at bounding box center [327, 496] width 458 height 32
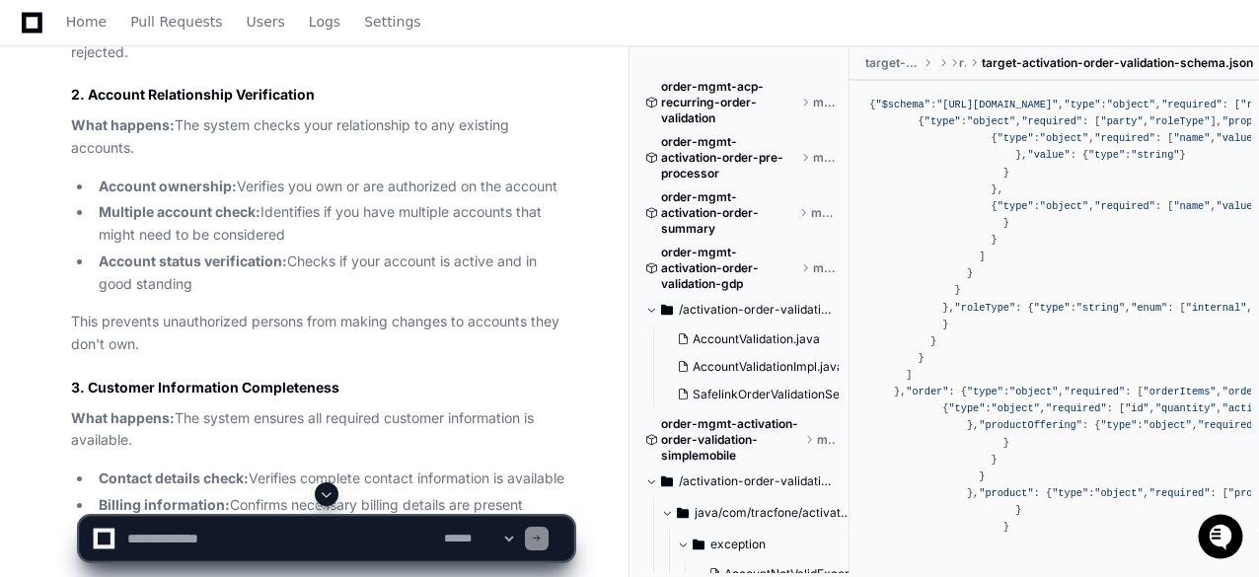
click at [298, 506] on div at bounding box center [326, 495] width 495 height 24
click at [329, 495] on span at bounding box center [327, 495] width 16 height 16
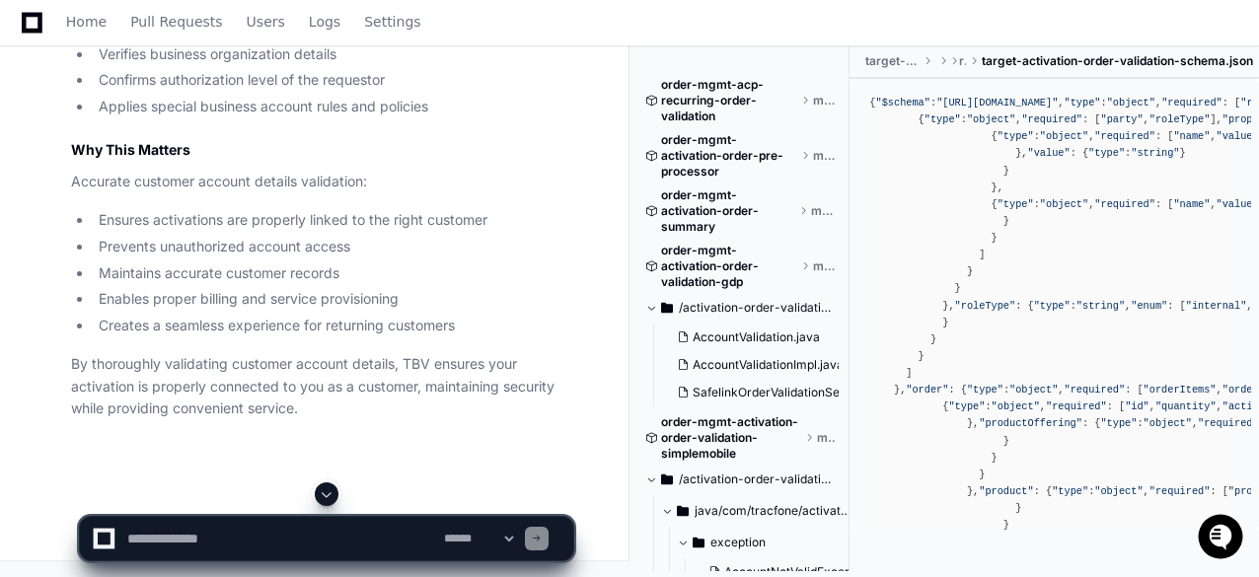
scroll to position [31596, 0]
click at [224, 537] on textarea at bounding box center [281, 538] width 317 height 43
paste textarea "**********"
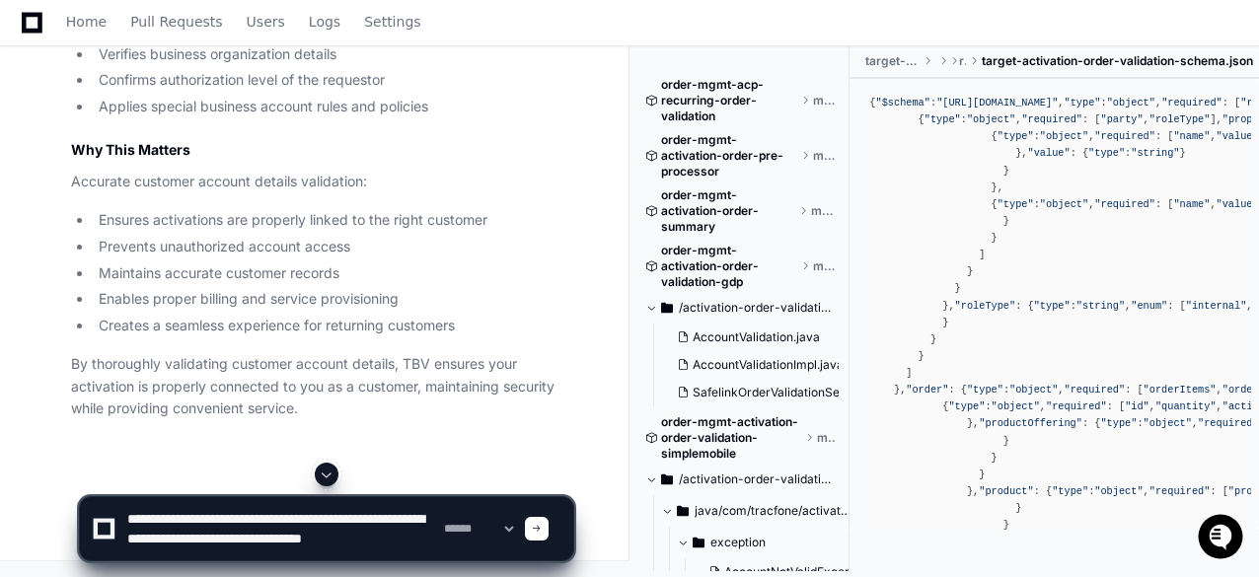
scroll to position [6, 0]
type textarea "**********"
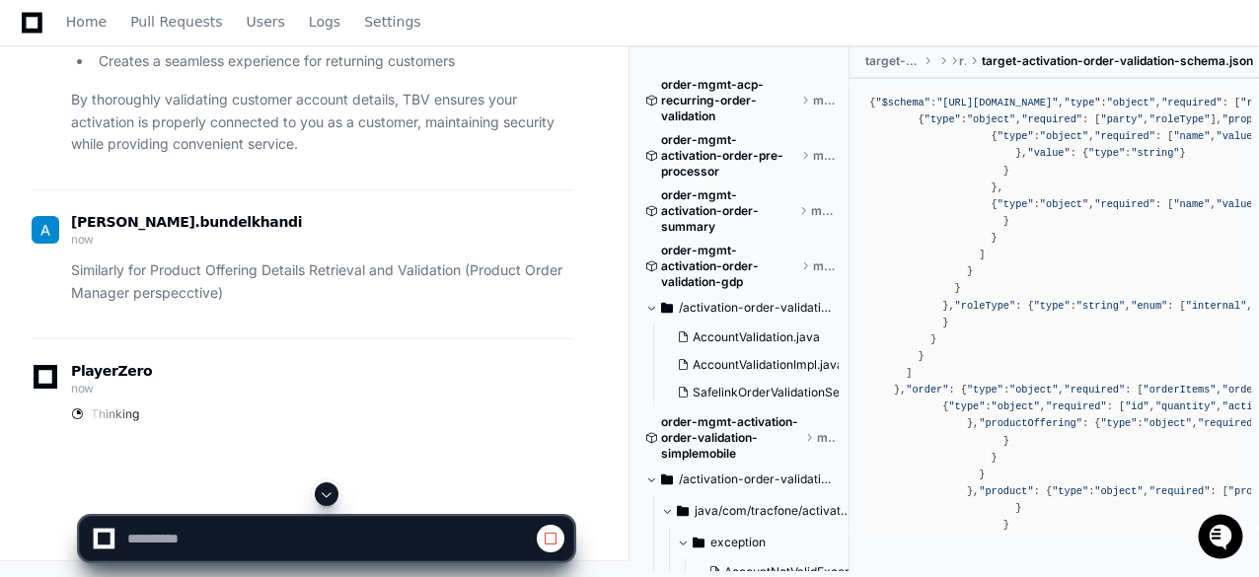
scroll to position [31794, 0]
click at [327, 494] on span at bounding box center [327, 495] width 16 height 16
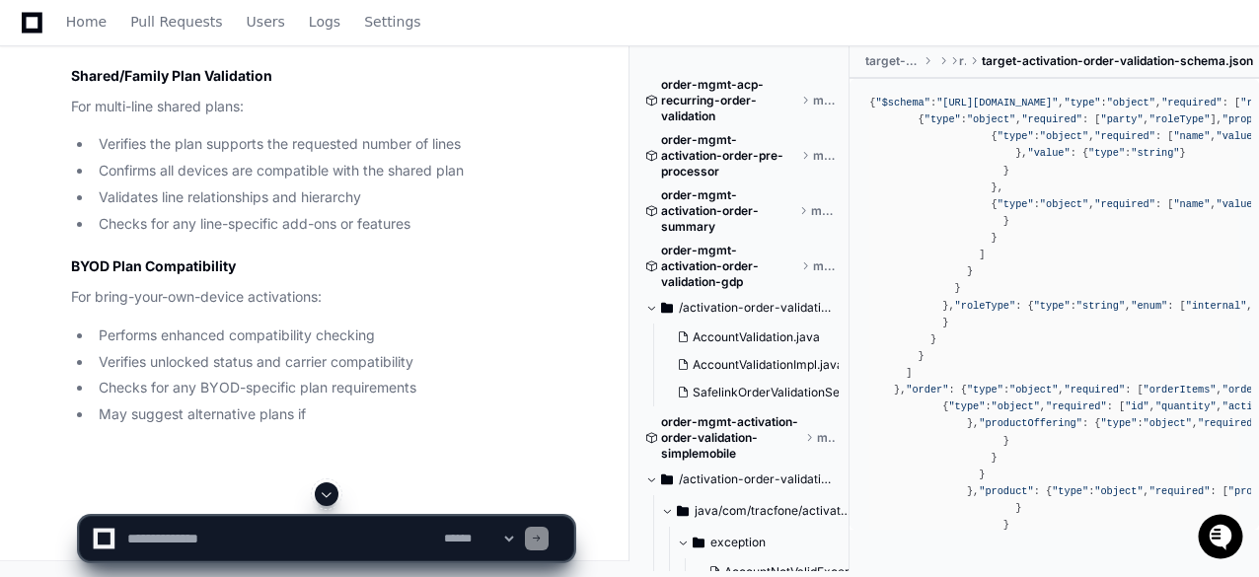
scroll to position [34624, 0]
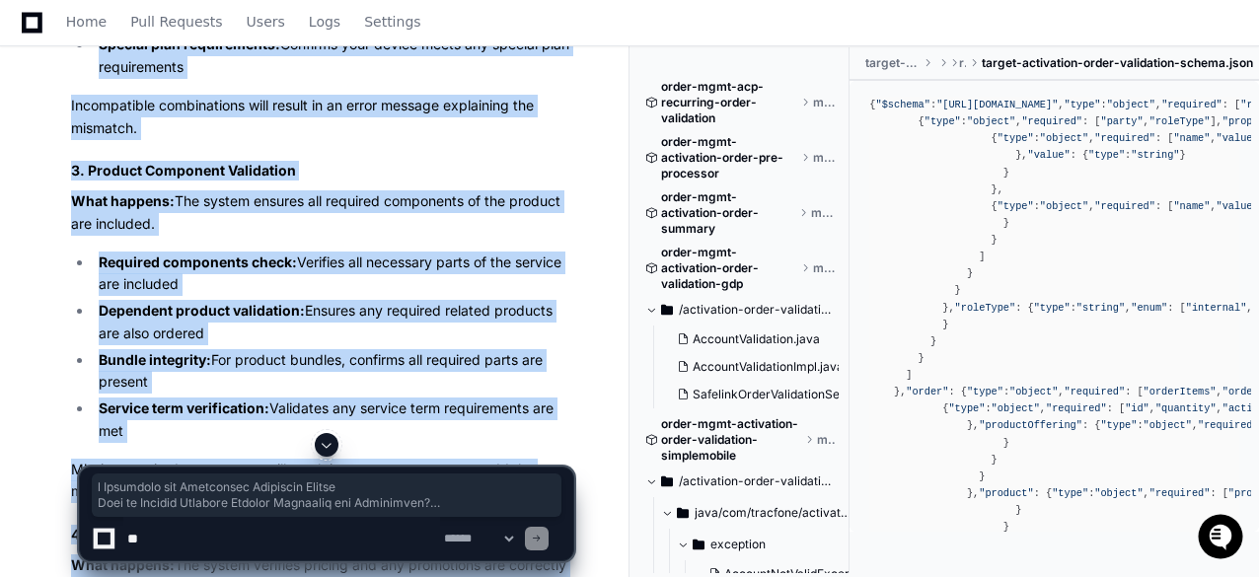
scroll to position [32324, 0]
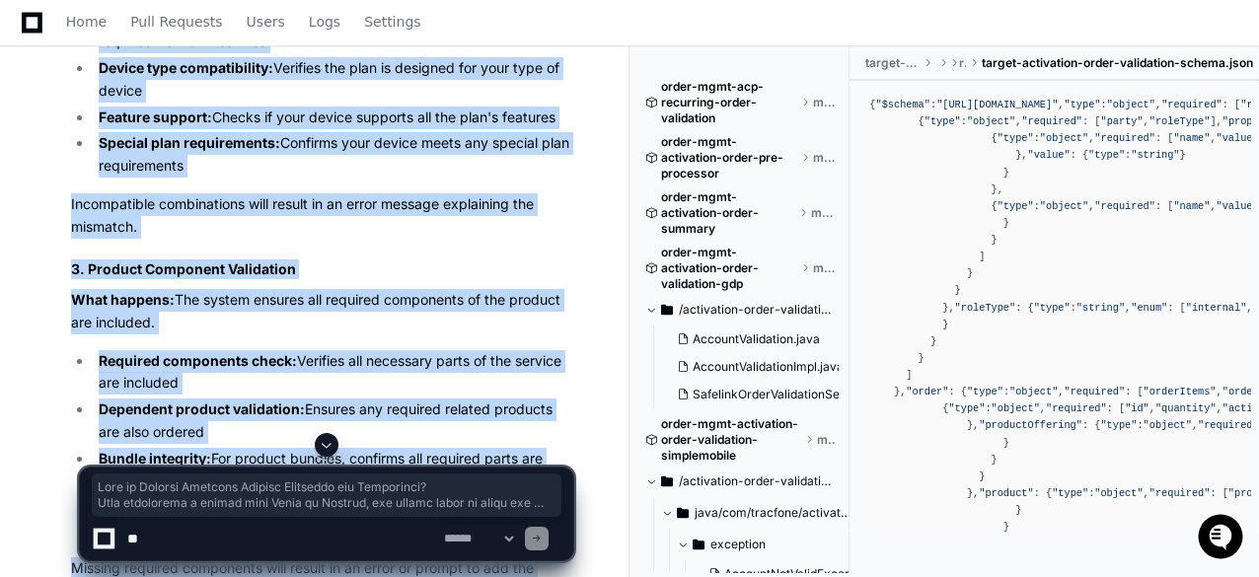
drag, startPoint x: 539, startPoint y: 349, endPoint x: 71, endPoint y: 264, distance: 475.7
click at [71, 264] on article "TBV Product Offering Details Retrieval and Validation Explained Simply What is …" at bounding box center [322, 542] width 502 height 4666
copy article "What is Product Offering Details Retrieval and Validation? When activating a de…"
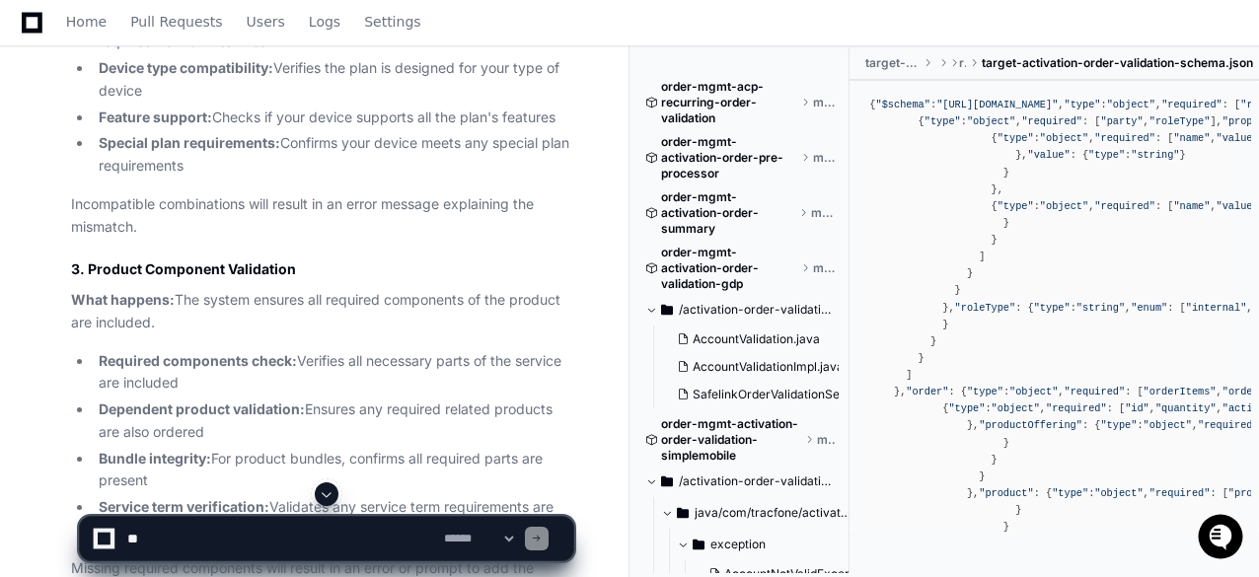
click at [221, 539] on textarea at bounding box center [281, 538] width 317 height 43
paste textarea "**********"
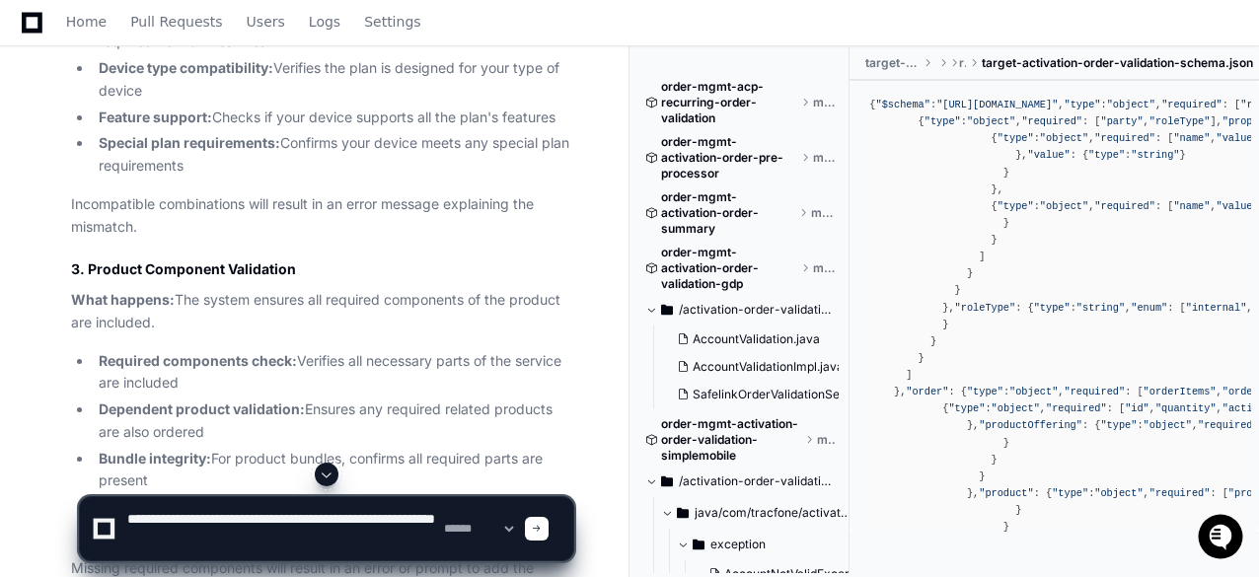
type textarea "**********"
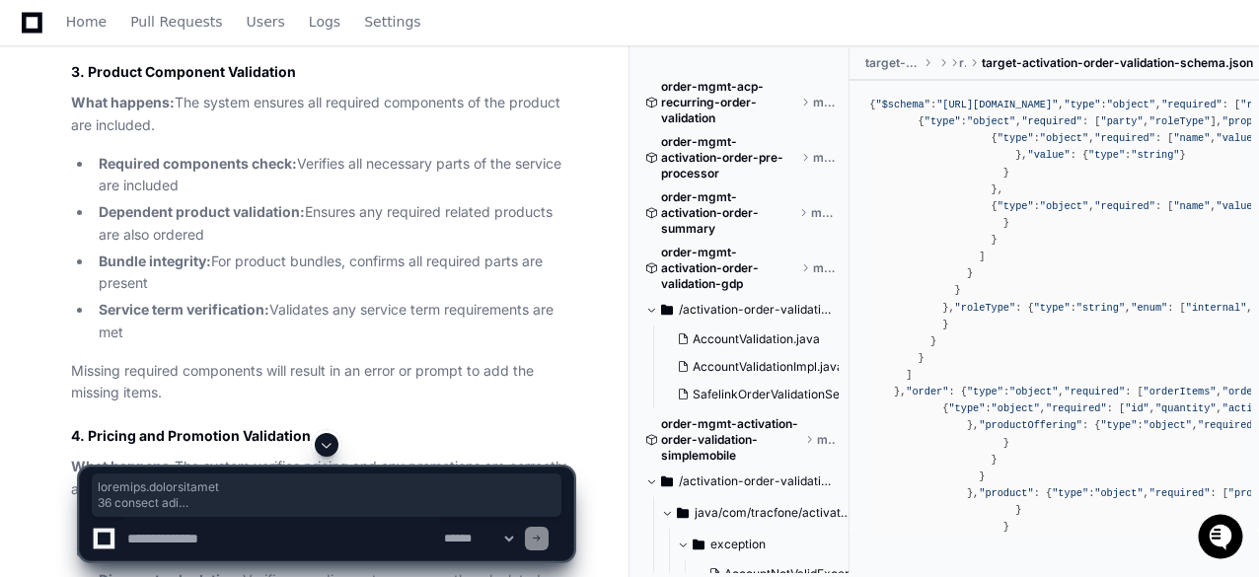
scroll to position [32916, 0]
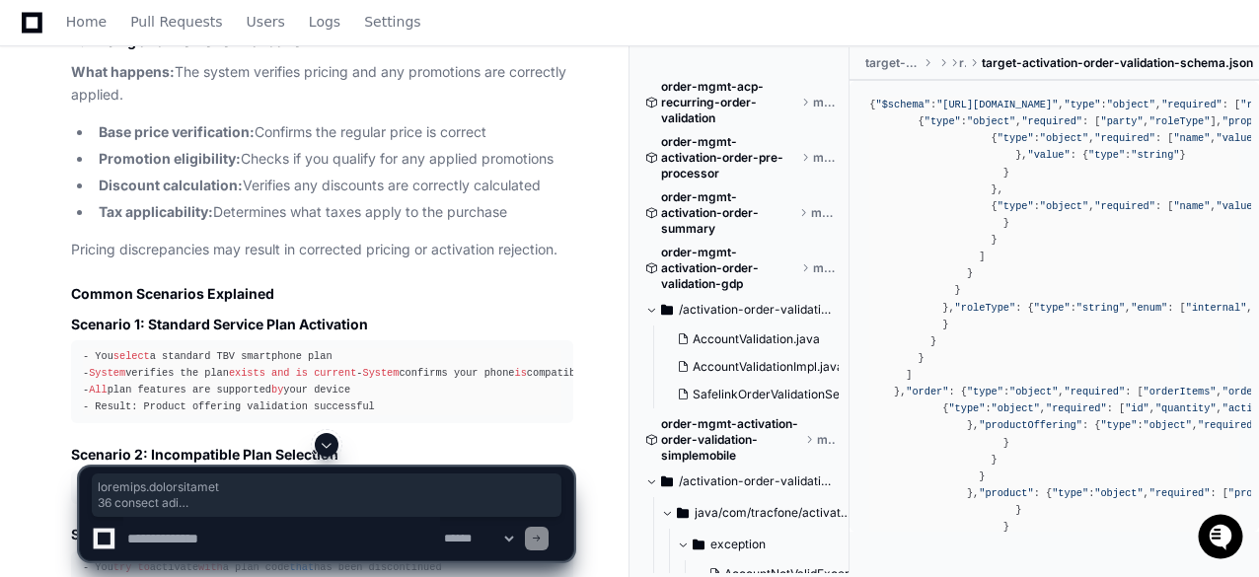
click at [323, 443] on span at bounding box center [327, 445] width 16 height 16
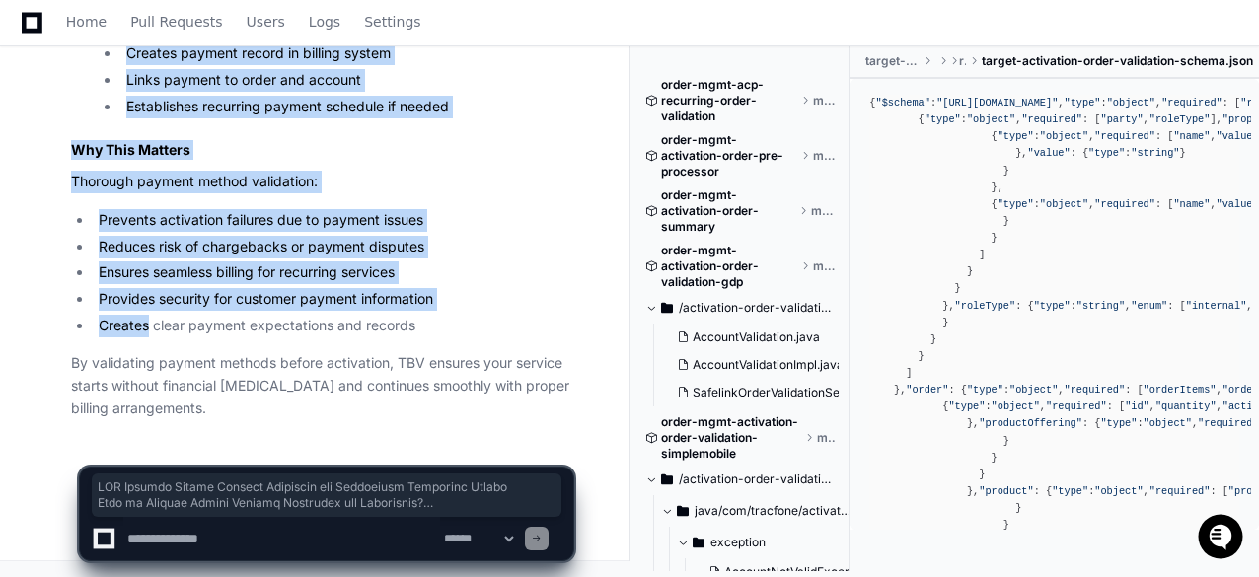
scroll to position [41685, 0]
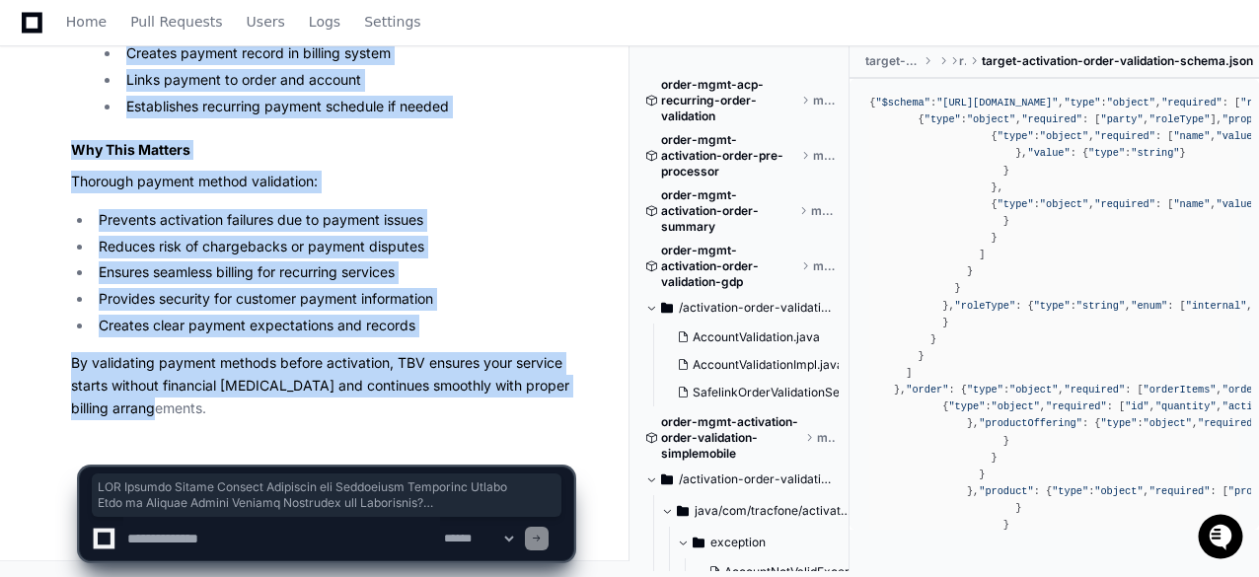
drag, startPoint x: 87, startPoint y: 289, endPoint x: 174, endPoint y: 416, distance: 153.3
